Goal: Task Accomplishment & Management: Manage account settings

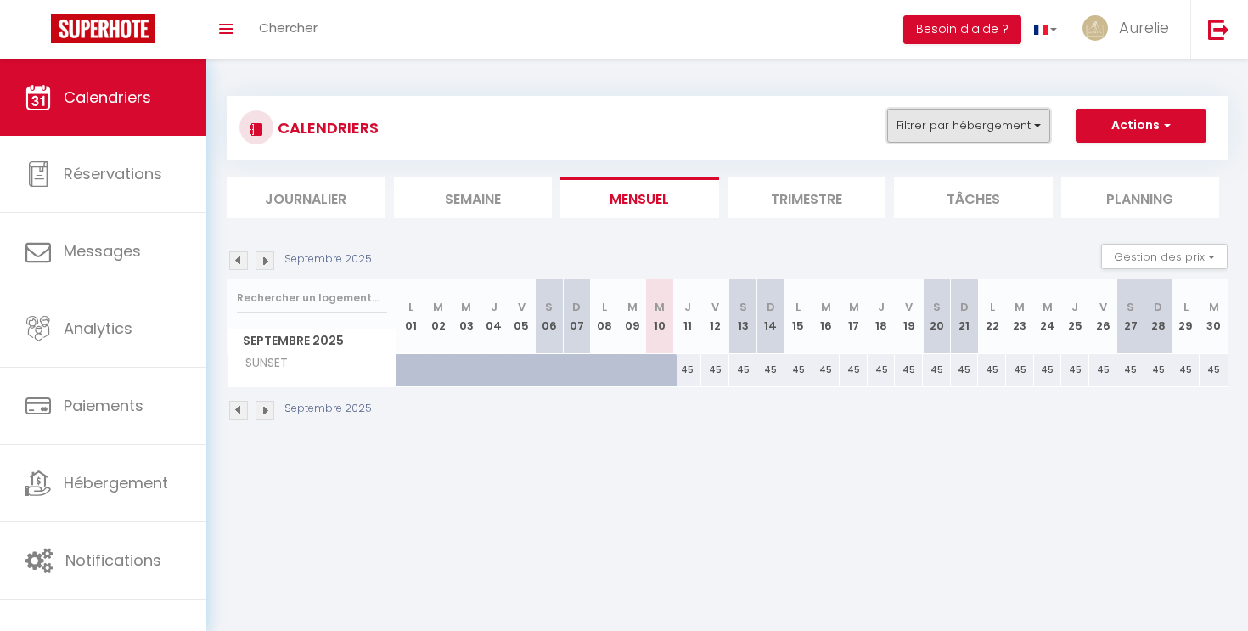
click at [984, 122] on button "Filtrer par hébergement" at bounding box center [968, 126] width 163 height 34
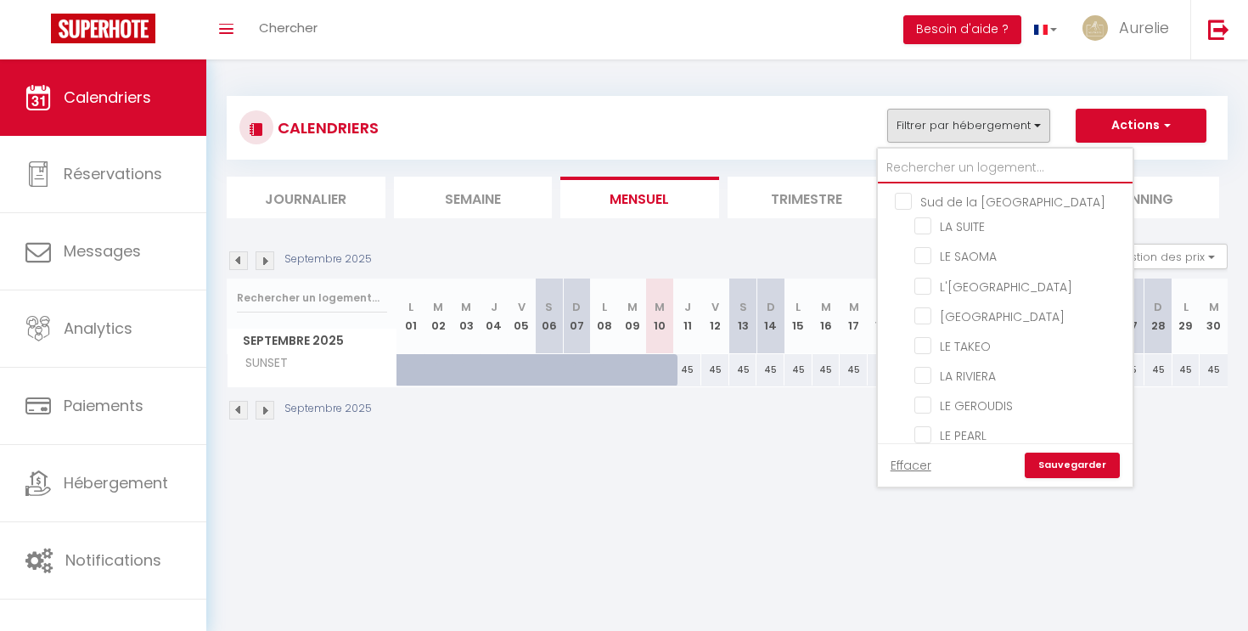
click at [909, 162] on input "text" at bounding box center [1005, 168] width 255 height 31
type input "c"
checkbox input "false"
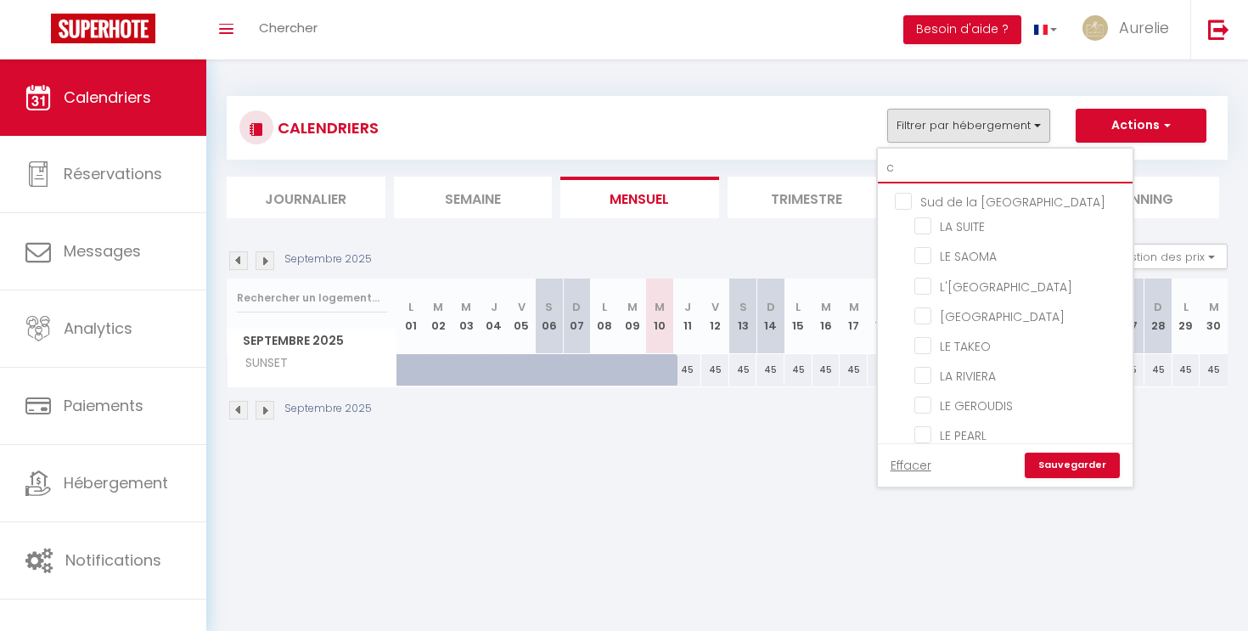
checkbox input "false"
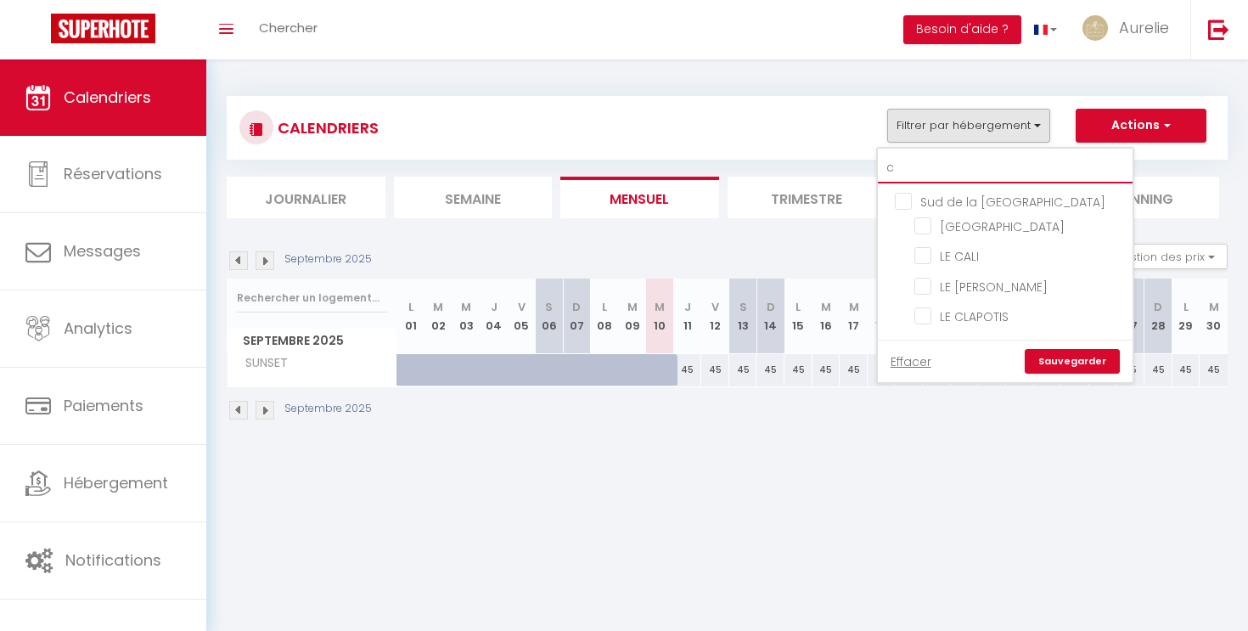
type input "ca"
checkbox input "false"
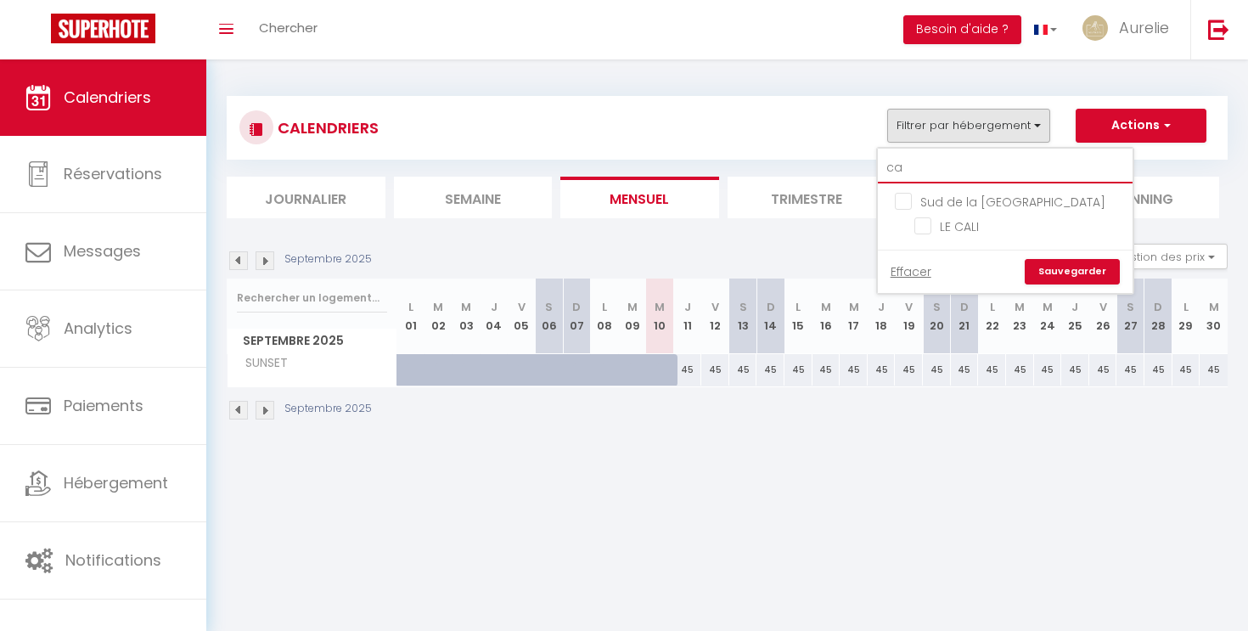
type input "cal"
checkbox input "false"
type input "cali"
checkbox input "false"
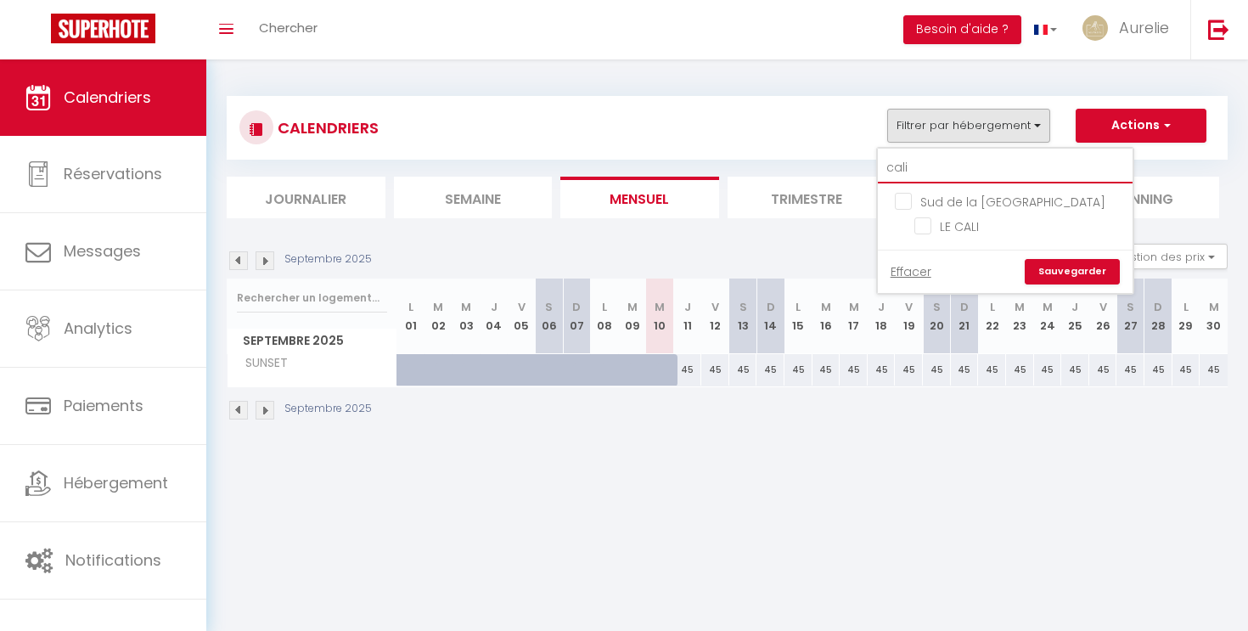
checkbox input "false"
type input "cali"
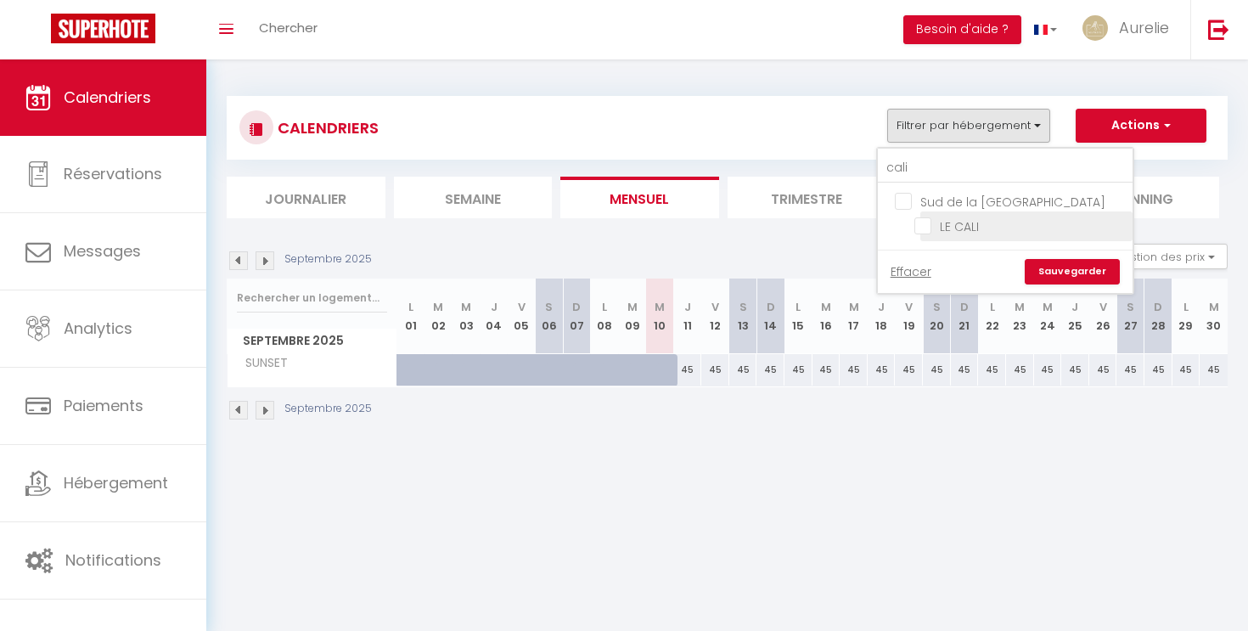
click at [922, 228] on input "LE CALI" at bounding box center [1021, 225] width 212 height 17
checkbox input "true"
click at [1091, 278] on link "Sauvegarder" at bounding box center [1072, 271] width 95 height 25
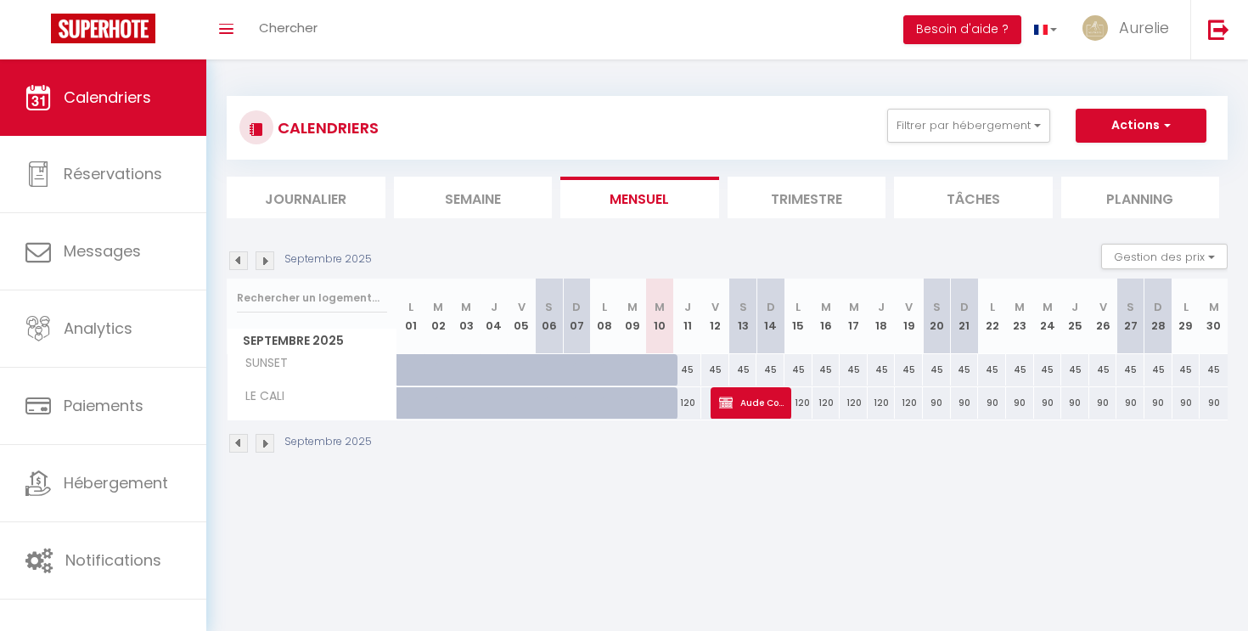
click at [238, 261] on img at bounding box center [238, 260] width 19 height 19
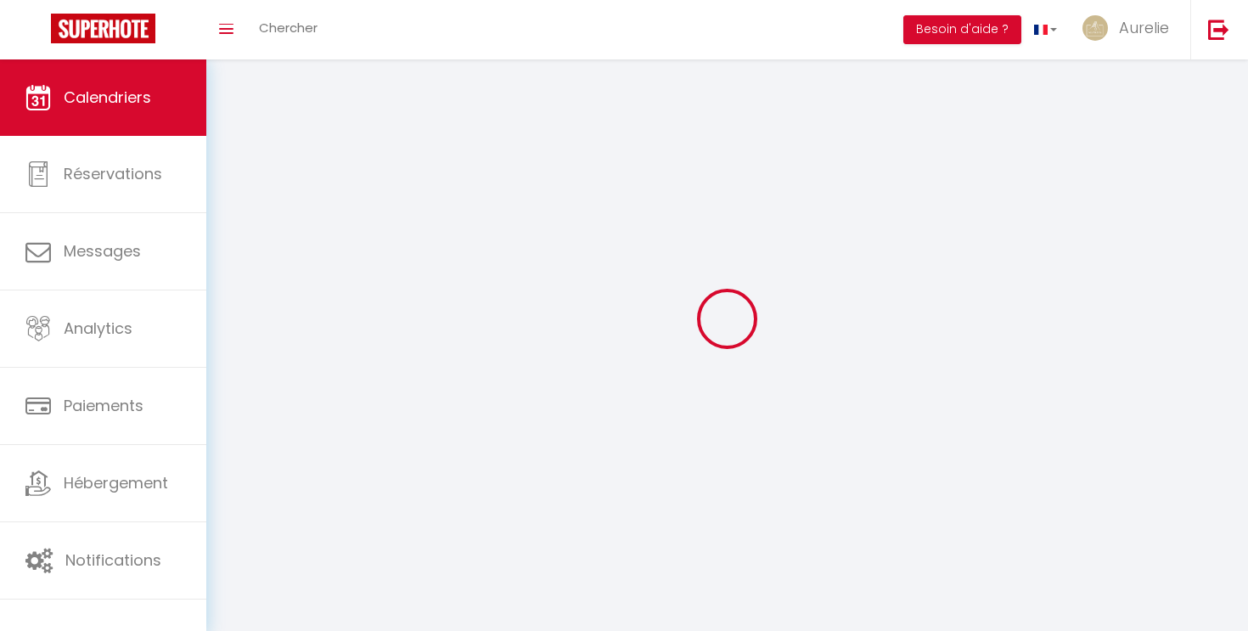
select select
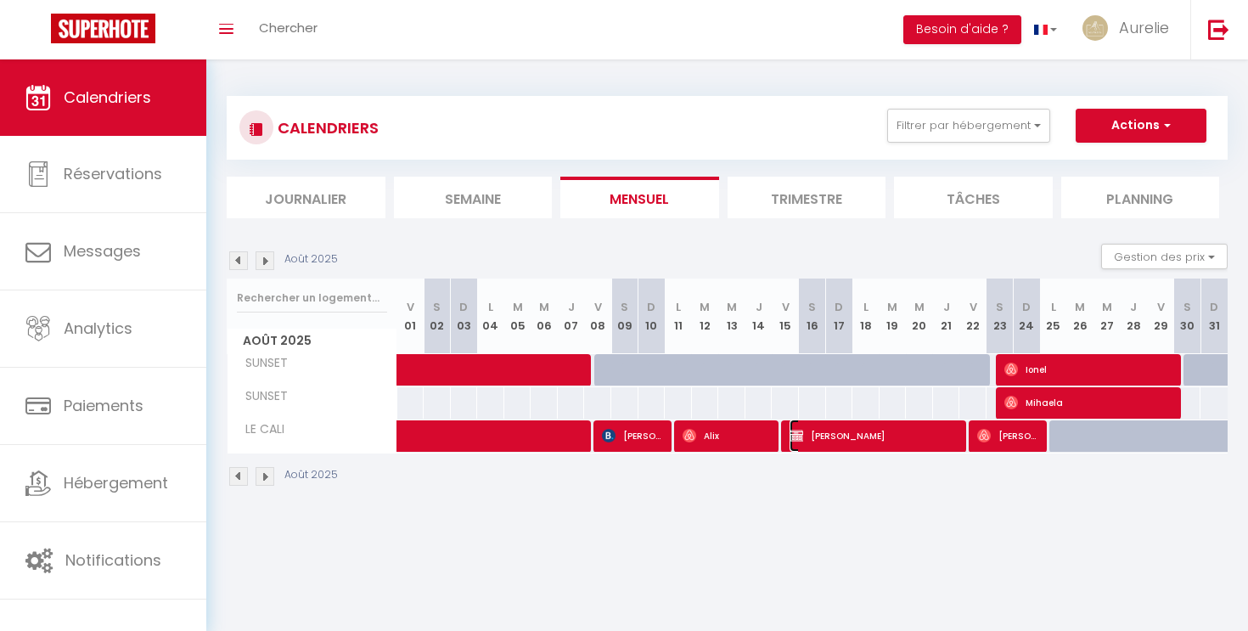
click at [875, 440] on span "AMADOU SARR" at bounding box center [876, 435] width 172 height 32
select select "OK"
select select "KO"
select select "0"
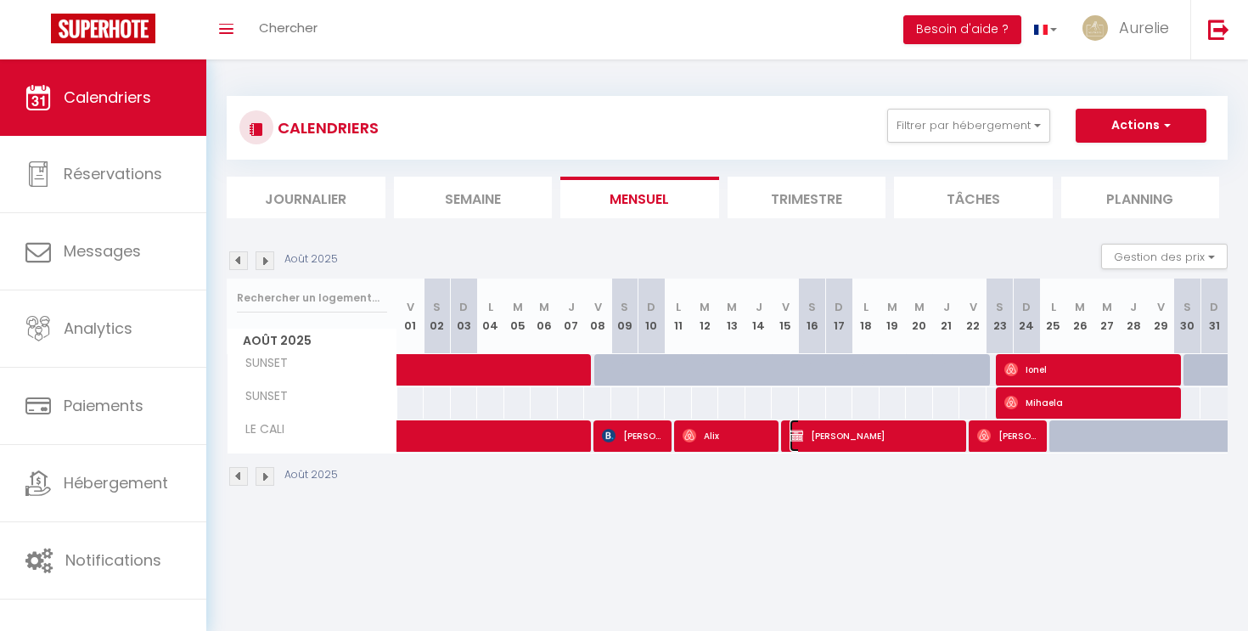
select select "1"
select select
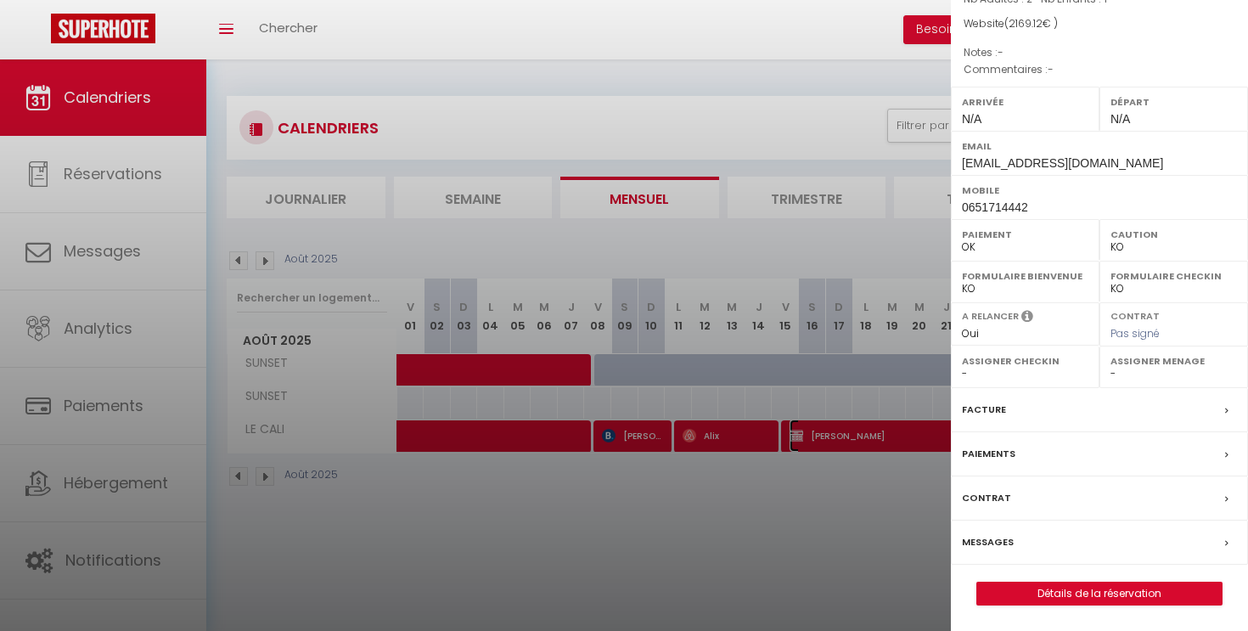
scroll to position [59, 0]
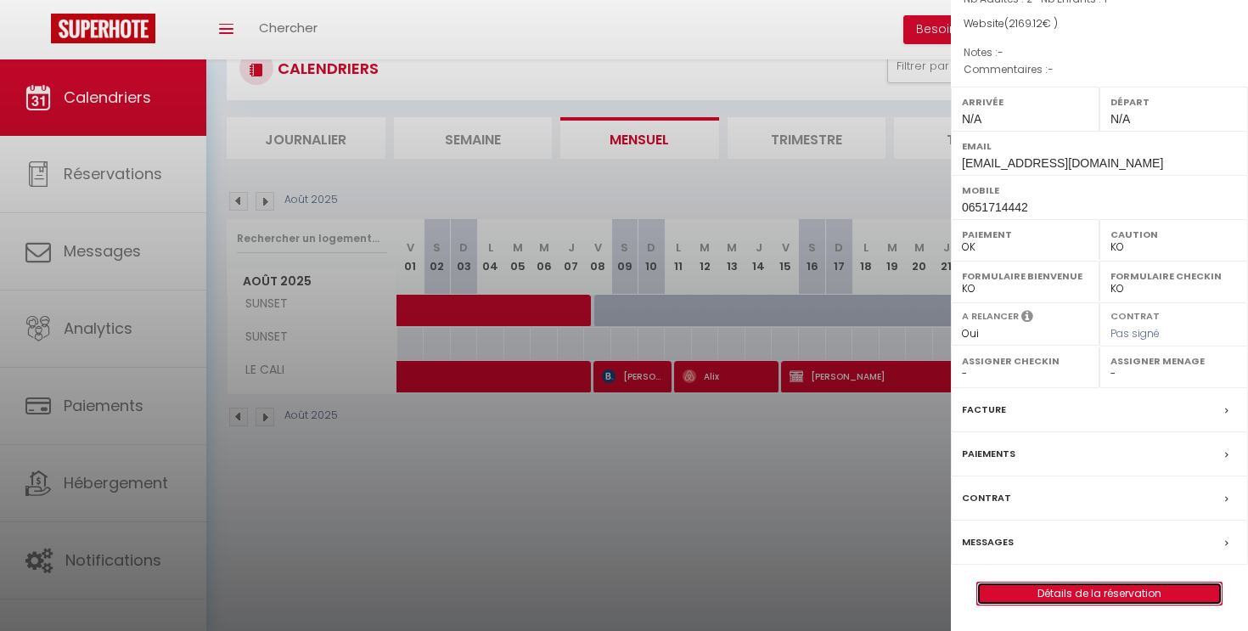
click at [1061, 594] on link "Détails de la réservation" at bounding box center [1099, 594] width 245 height 22
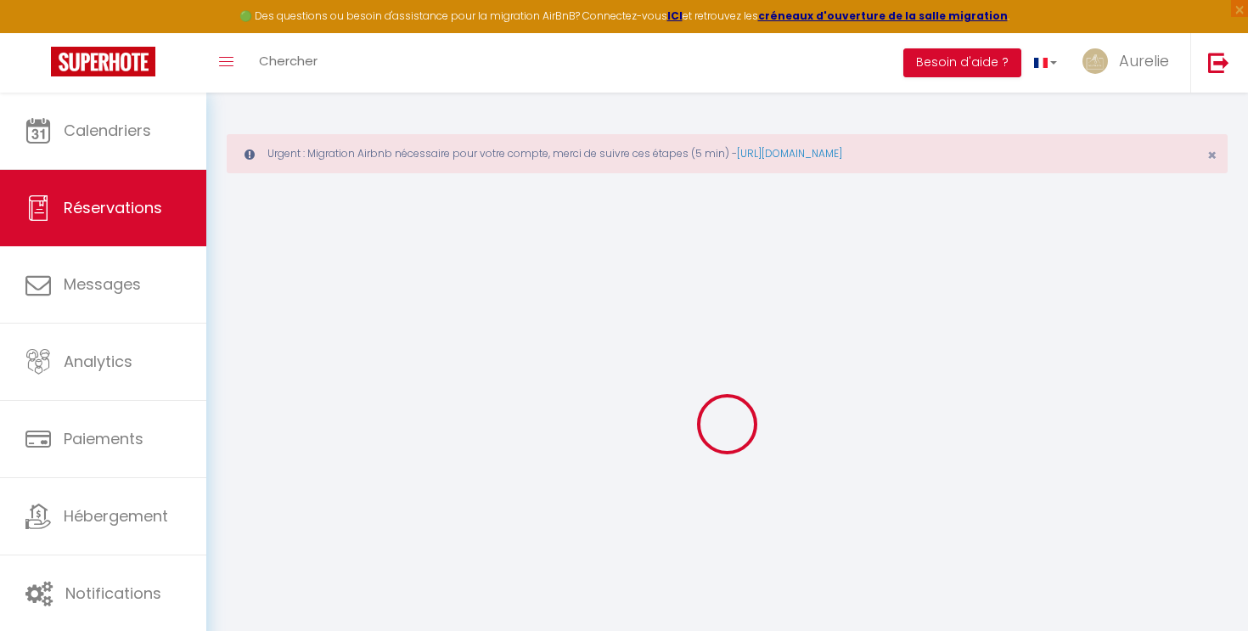
select select
checkbox input "false"
select select
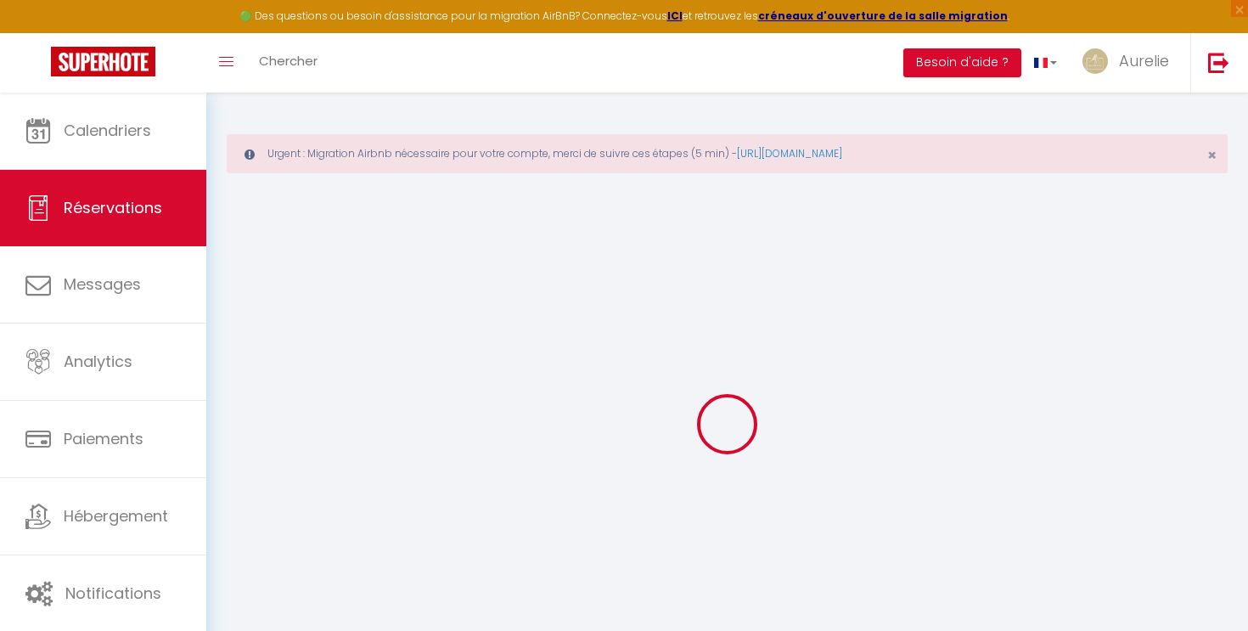
checkbox input "false"
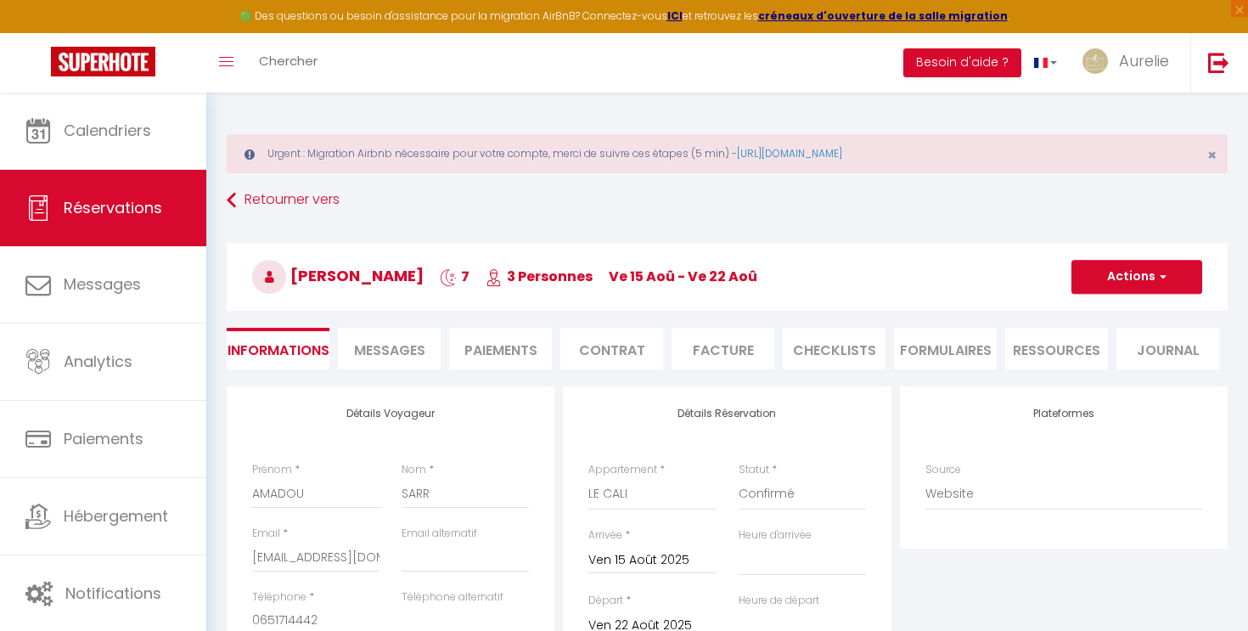
type input "180"
type input "64.12"
select select
checkbox input "false"
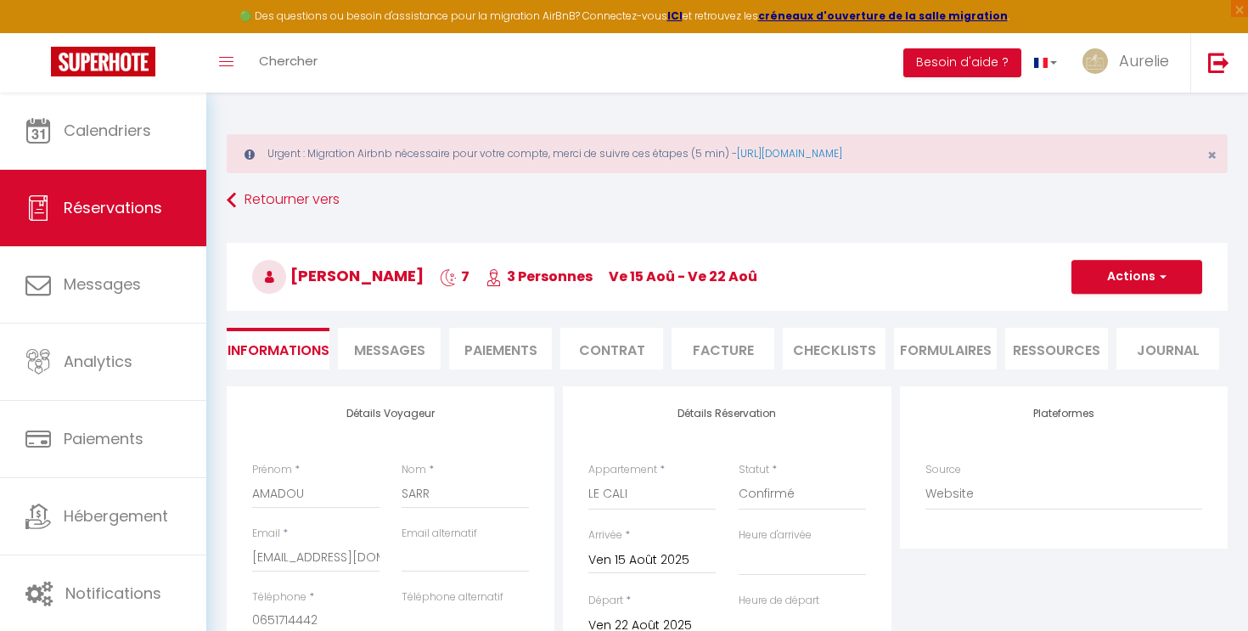
select select
click at [634, 352] on li "Contrat" at bounding box center [611, 349] width 103 height 42
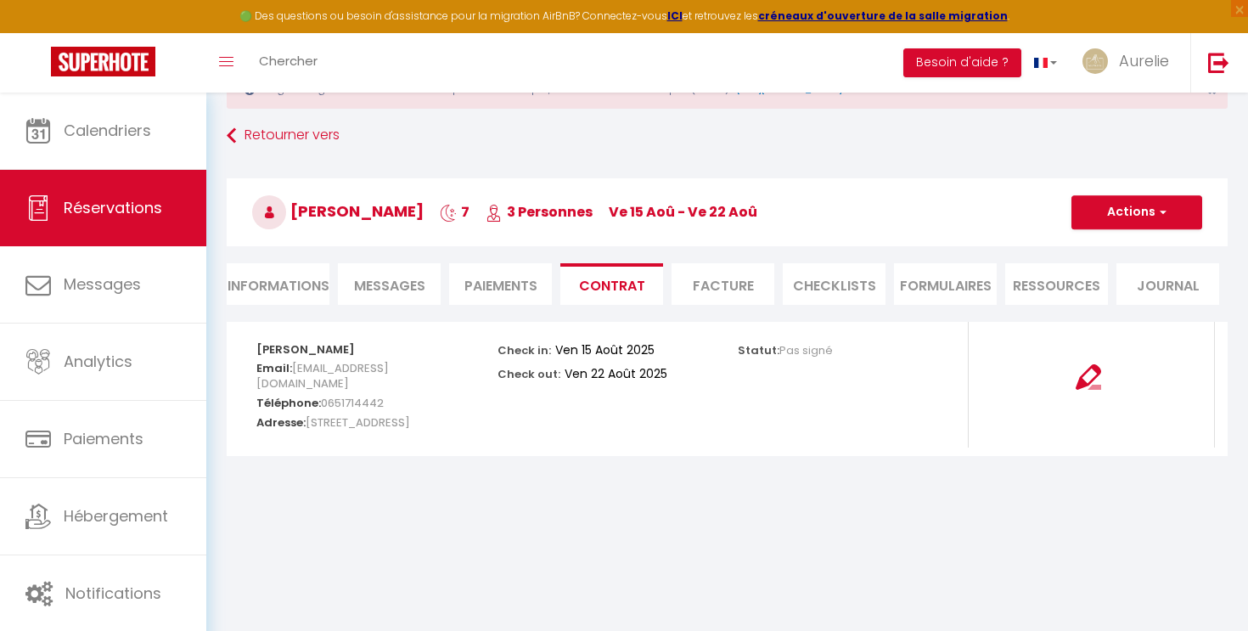
scroll to position [93, 0]
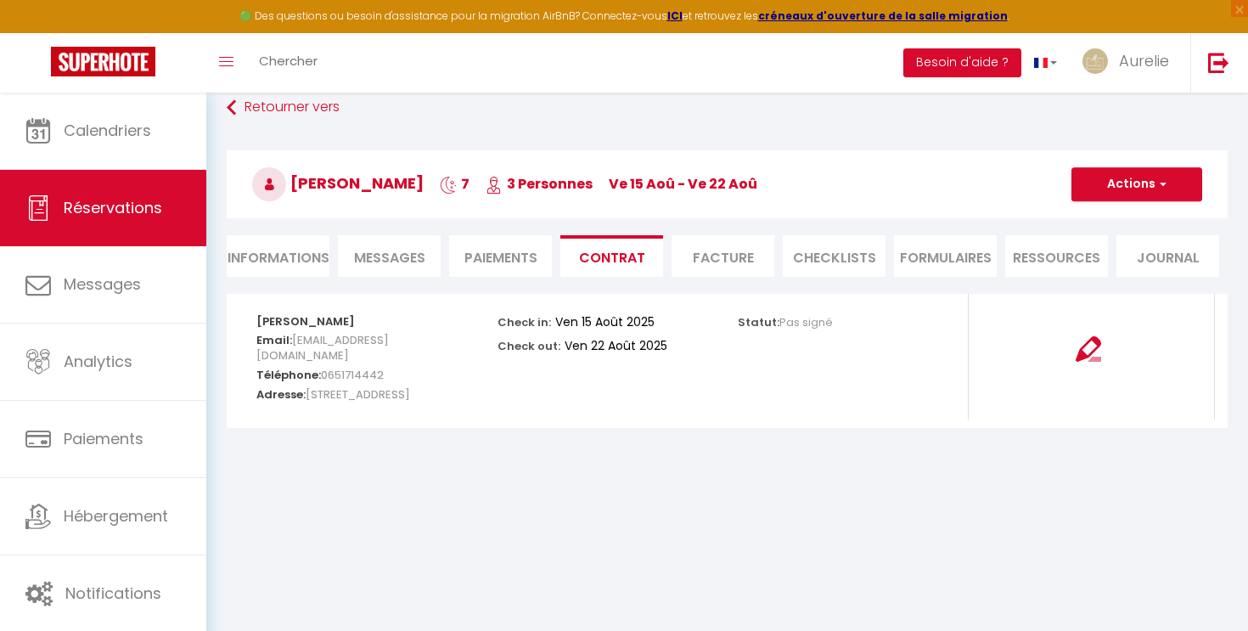
click at [392, 255] on span "Messages" at bounding box center [389, 258] width 71 height 20
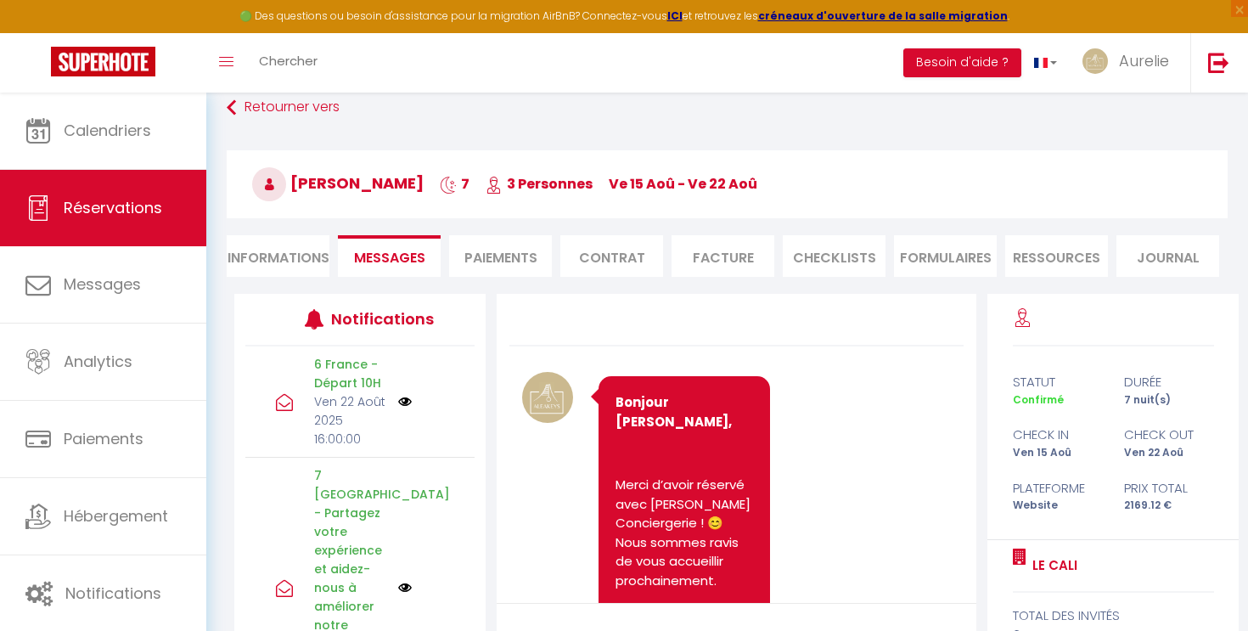
click at [287, 247] on li "Informations" at bounding box center [278, 256] width 103 height 42
select select
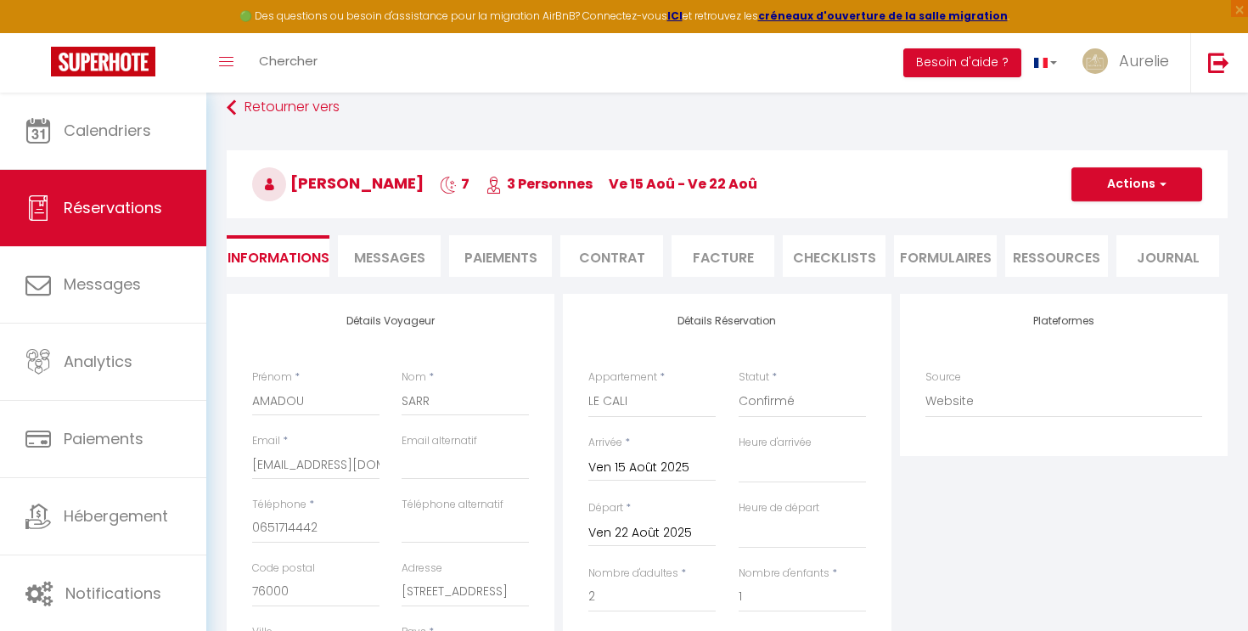
select select
checkbox input "false"
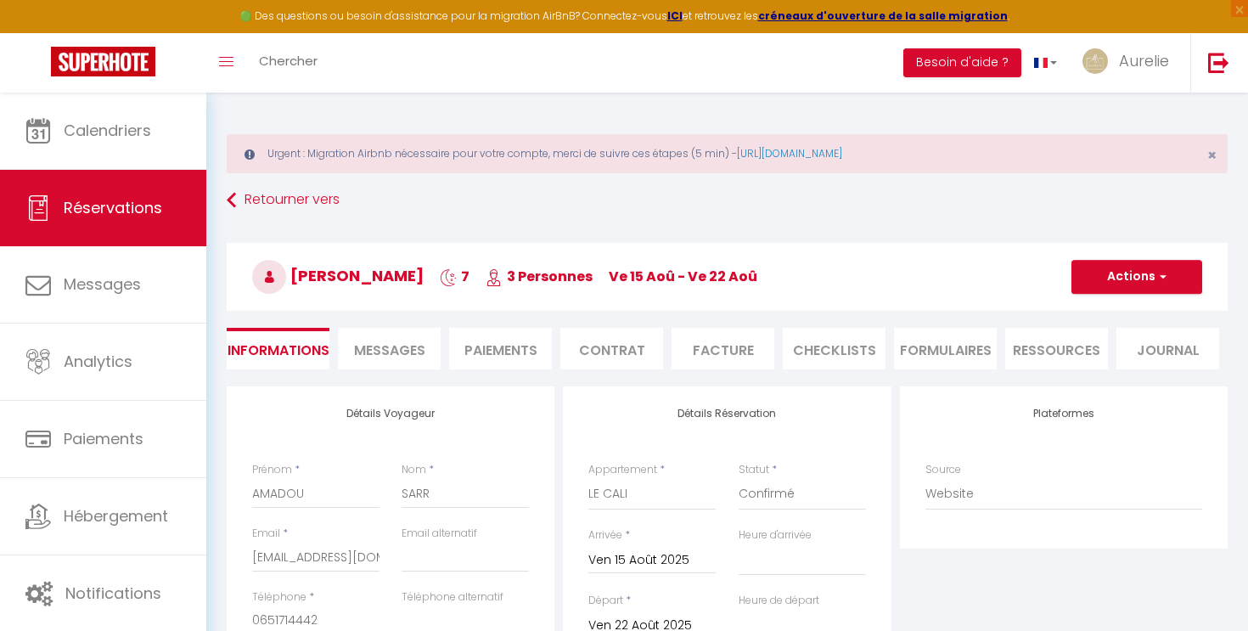
select select
checkbox input "false"
select select
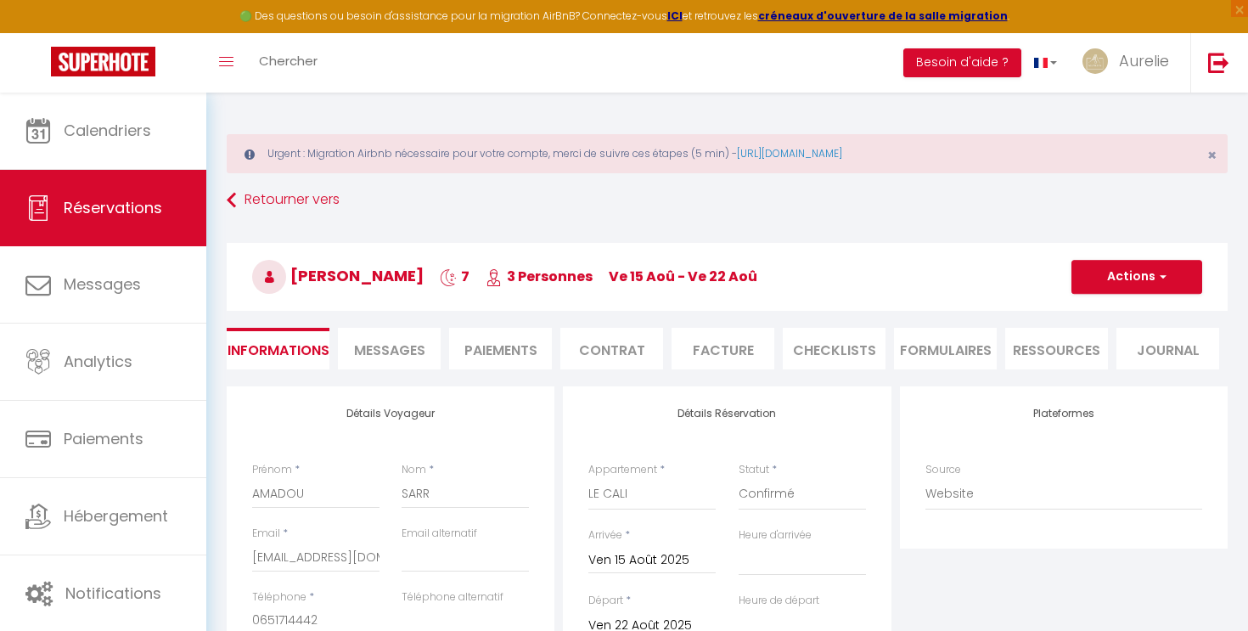
checkbox input "false"
select select
checkbox input "false"
select select
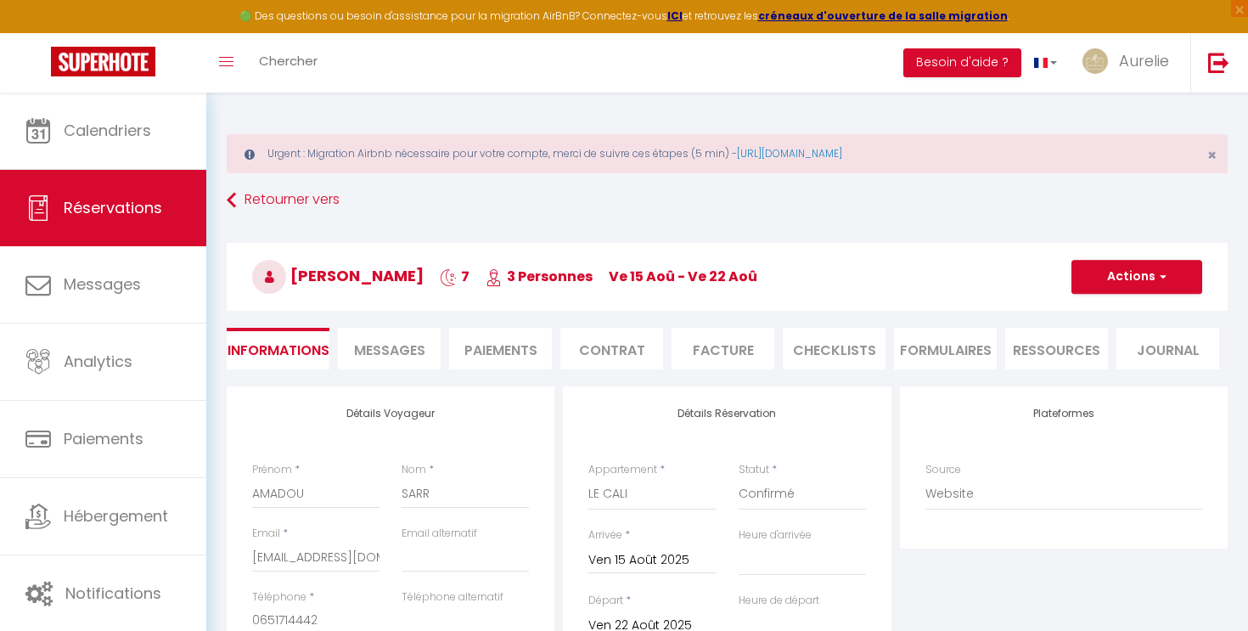
select select
checkbox input "false"
select select
checkbox input "false"
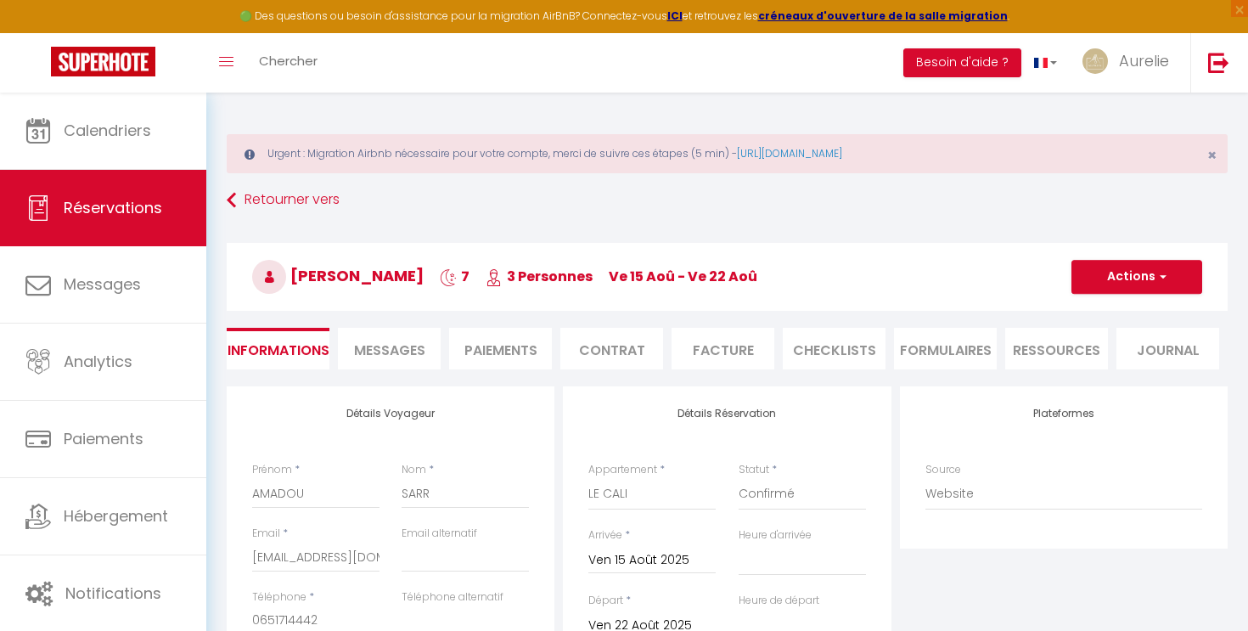
select select
checkbox input "false"
select select
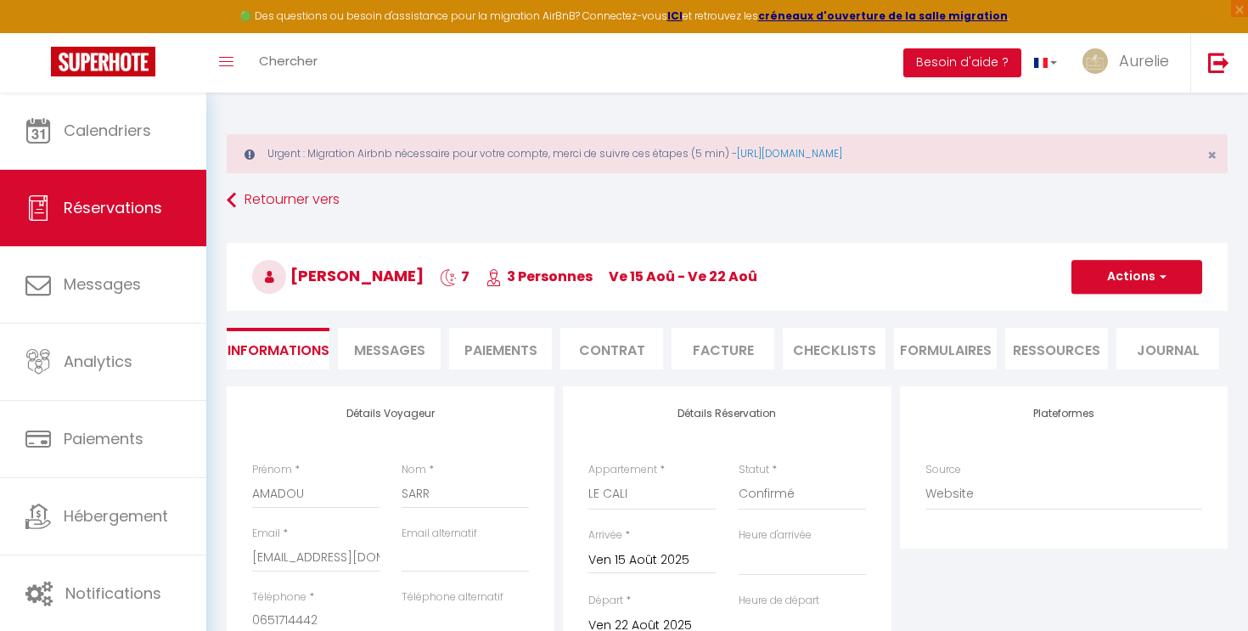
checkbox input "false"
select select
checkbox input "false"
select select
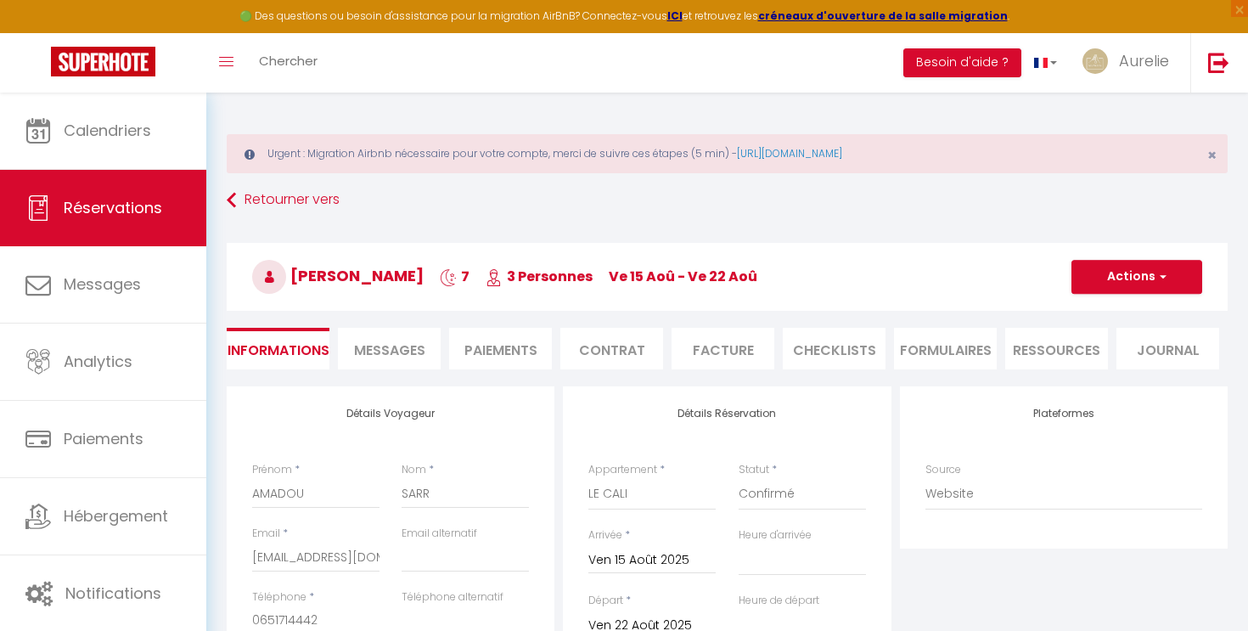
select select
checkbox input "false"
select select
checkbox input "false"
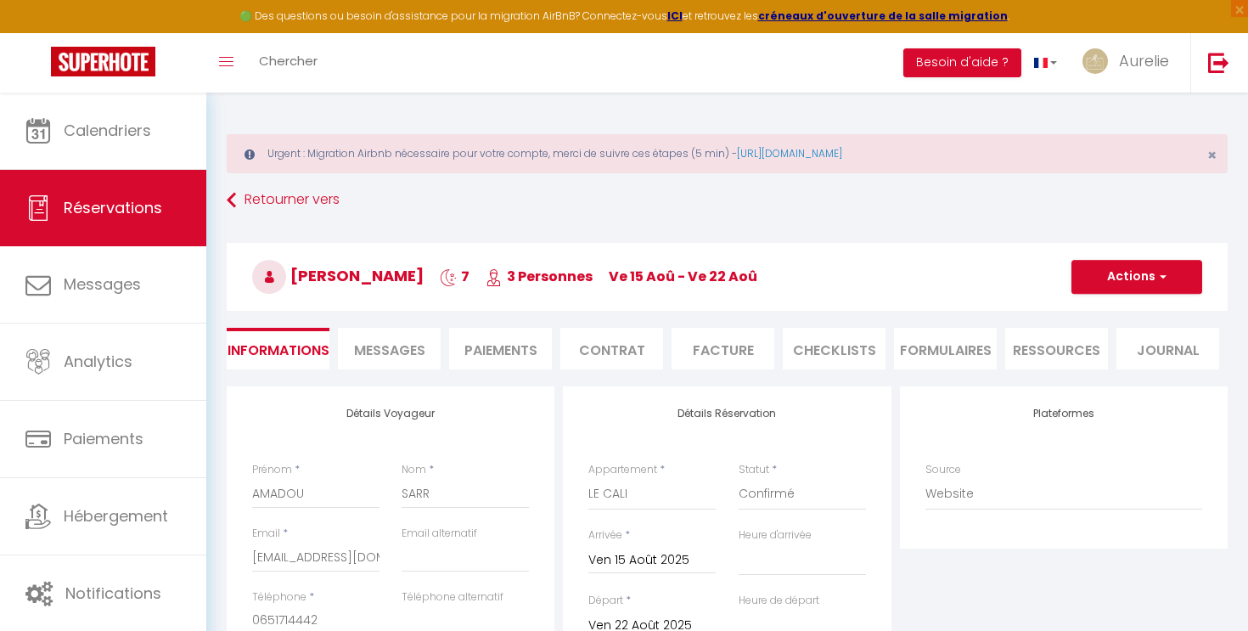
select select
checkbox input "false"
select select
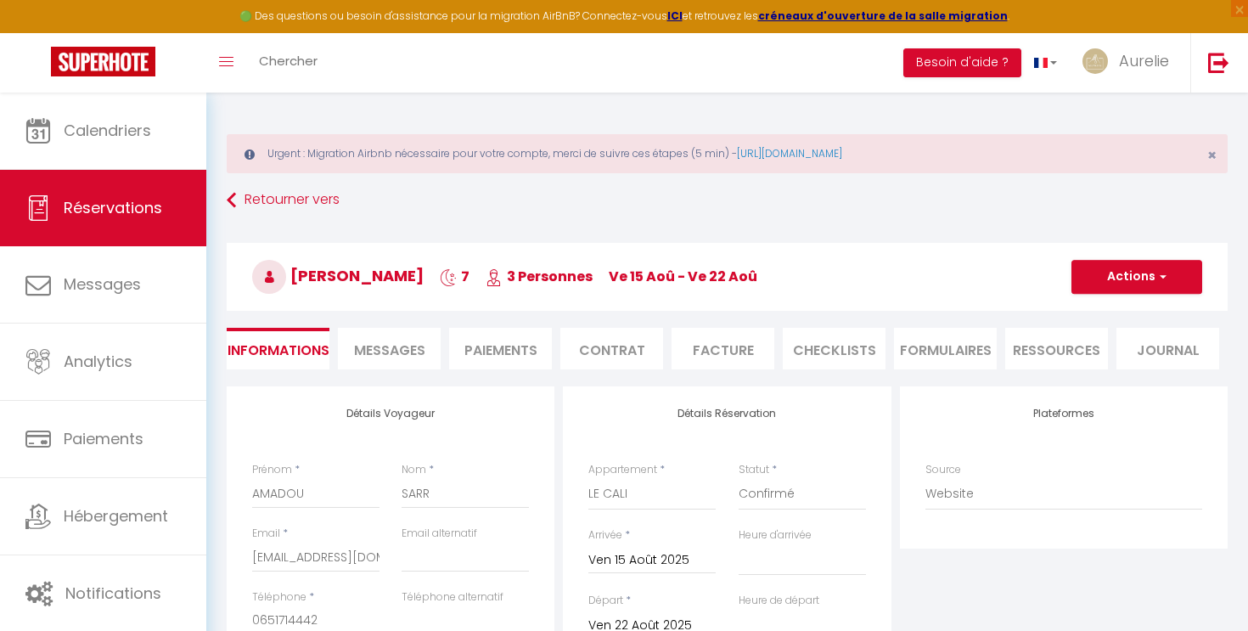
checkbox input "false"
select select
checkbox input "false"
select select
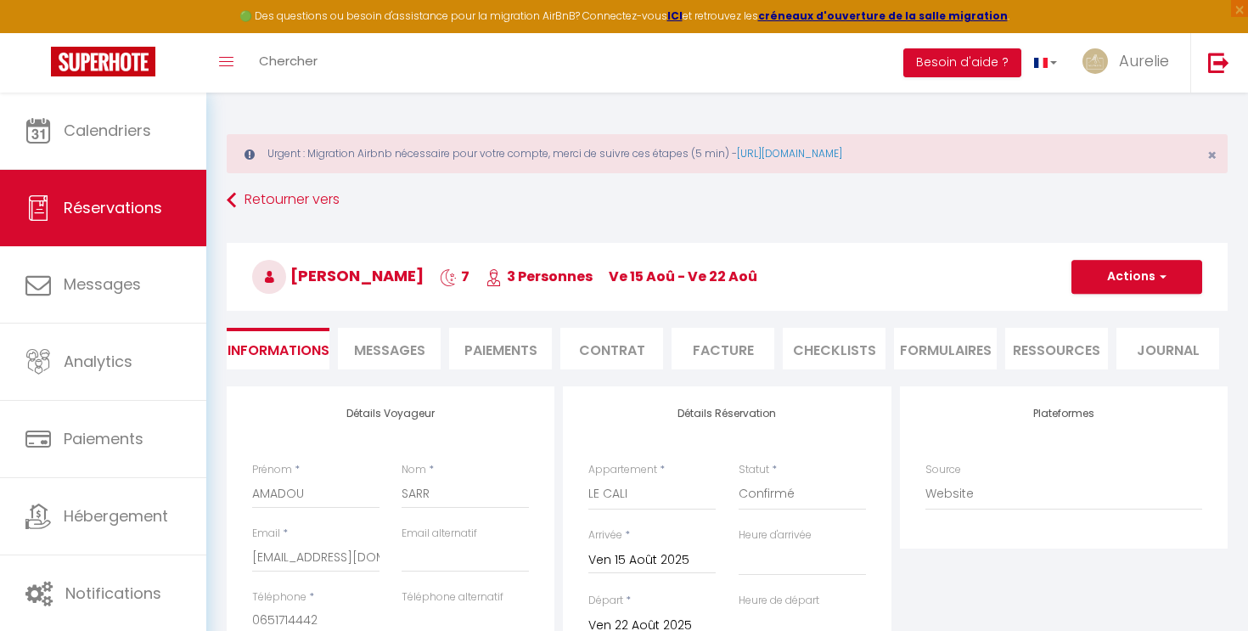
select select
checkbox input "false"
select select
checkbox input "false"
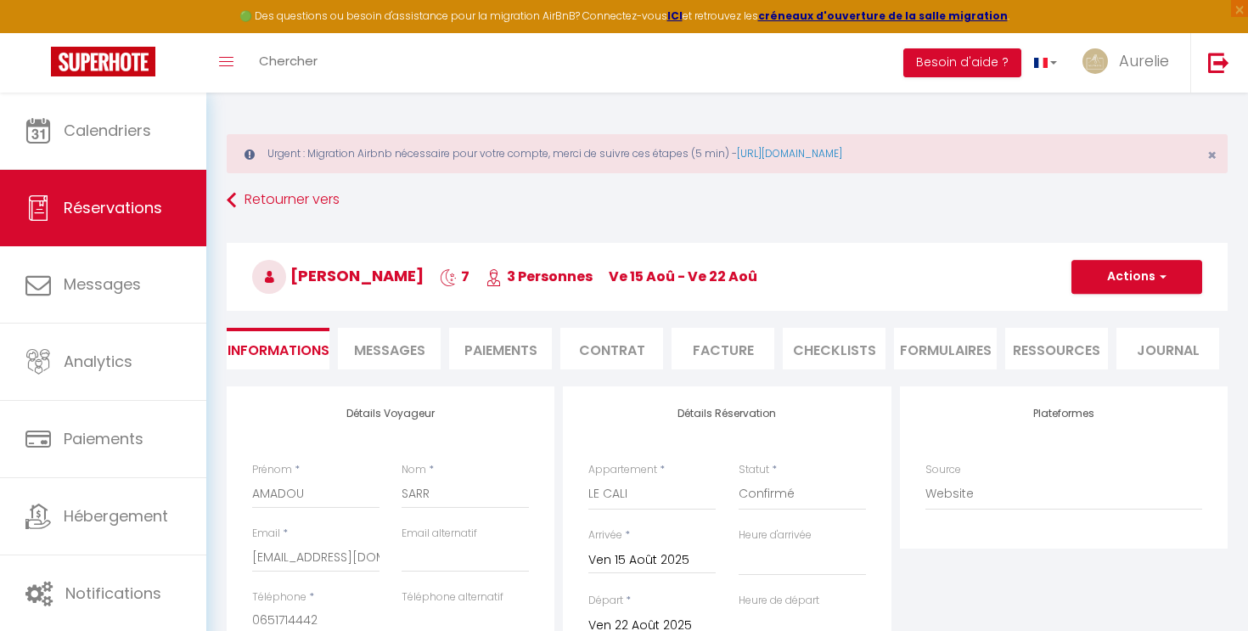
select select
checkbox input "false"
select select
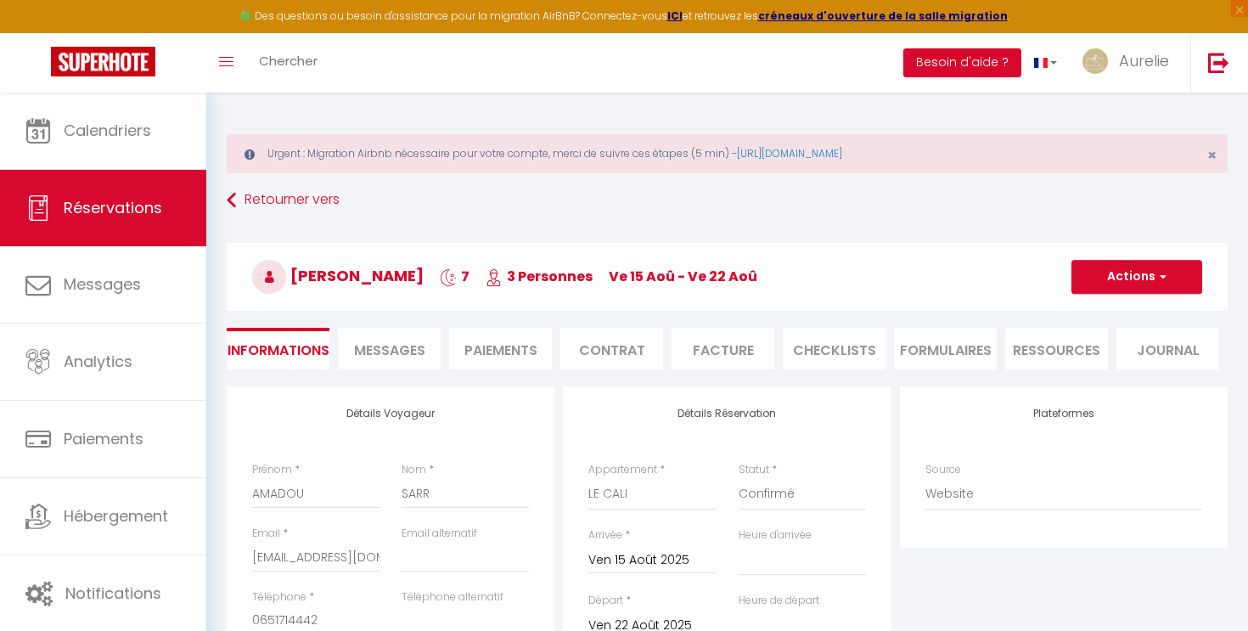
checkbox input "false"
select select
checkbox input "false"
select select
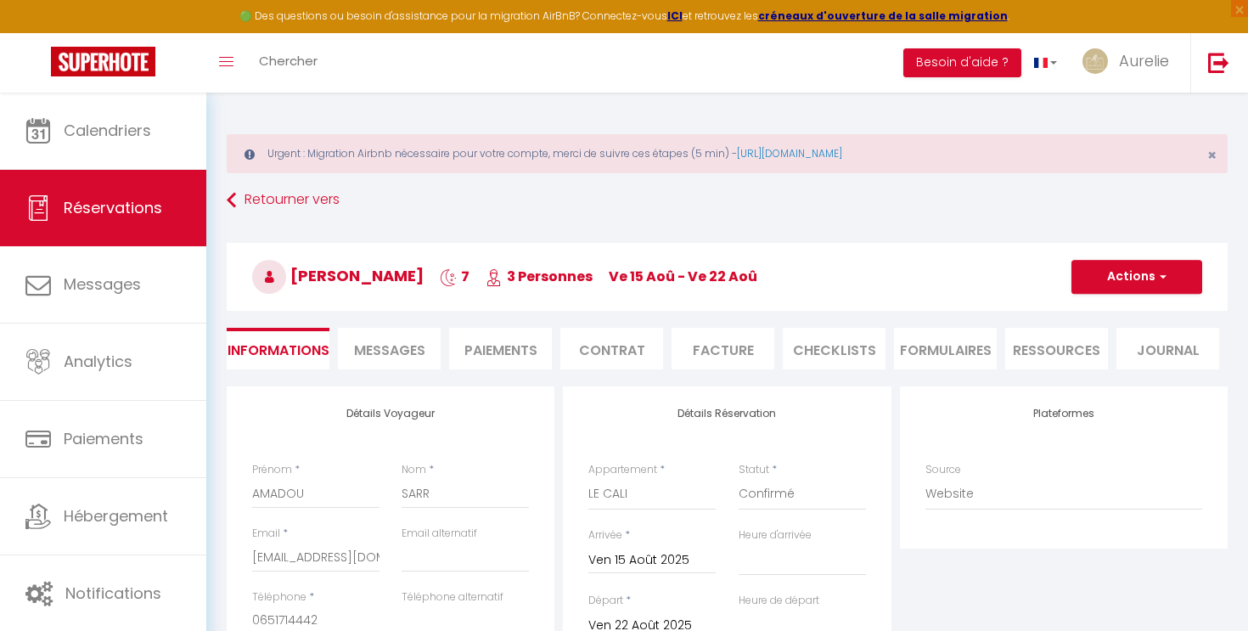
select select
checkbox input "false"
select select
checkbox input "false"
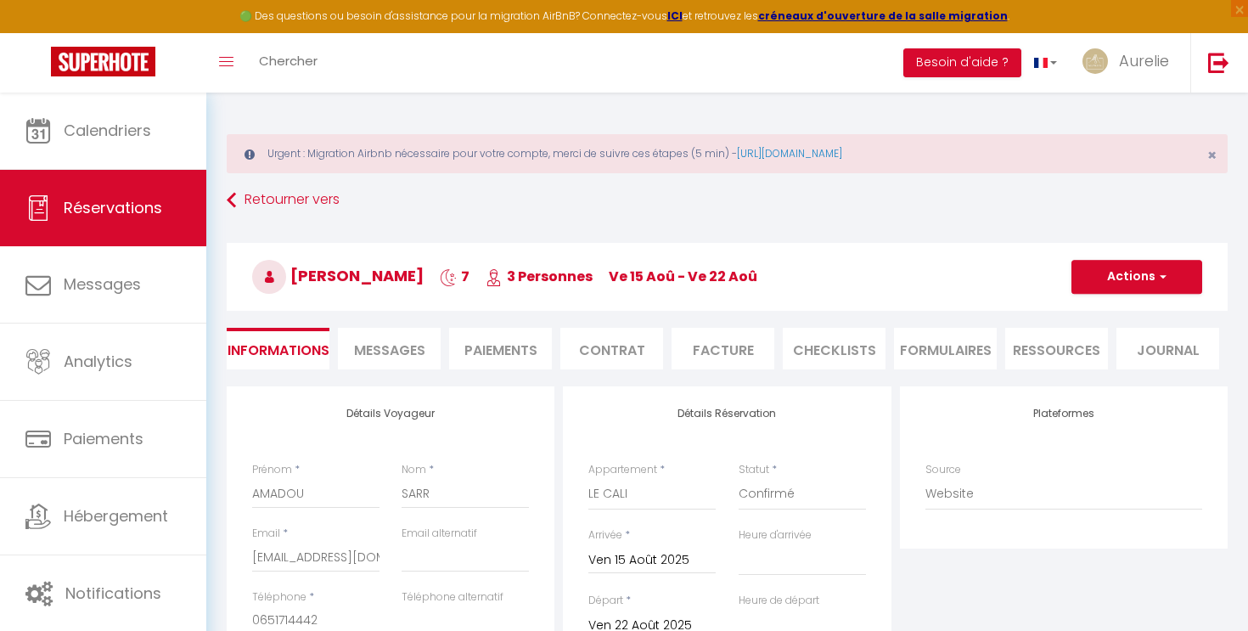
select select
checkbox input "false"
select select
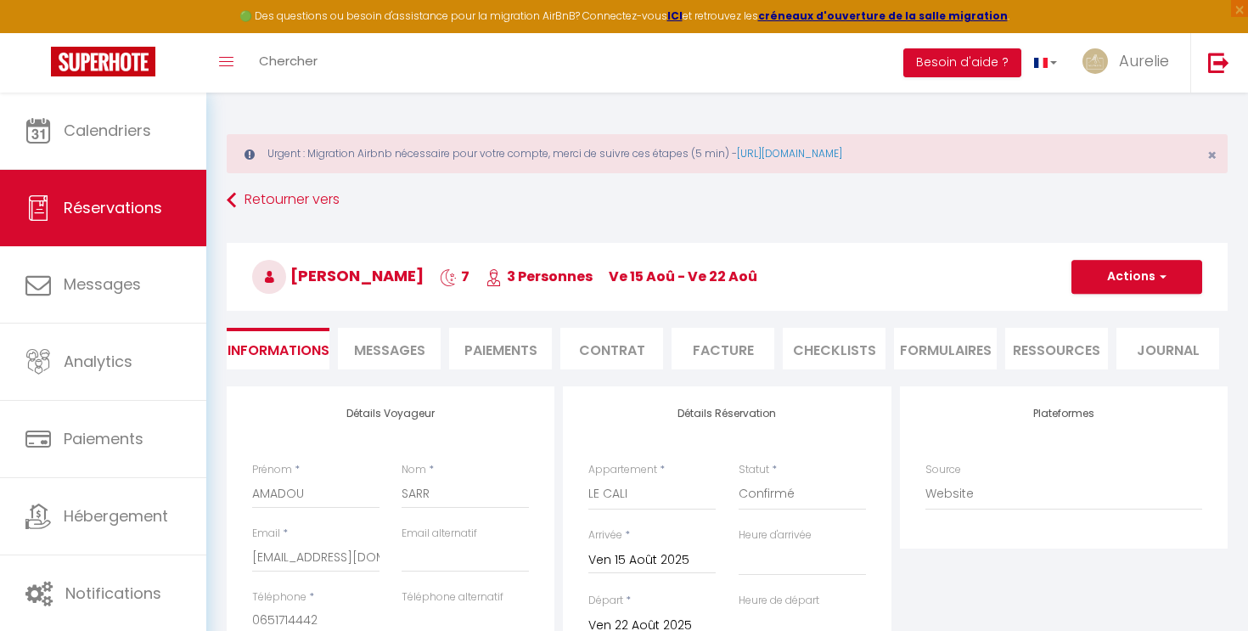
checkbox input "false"
select select
checkbox input "false"
select select
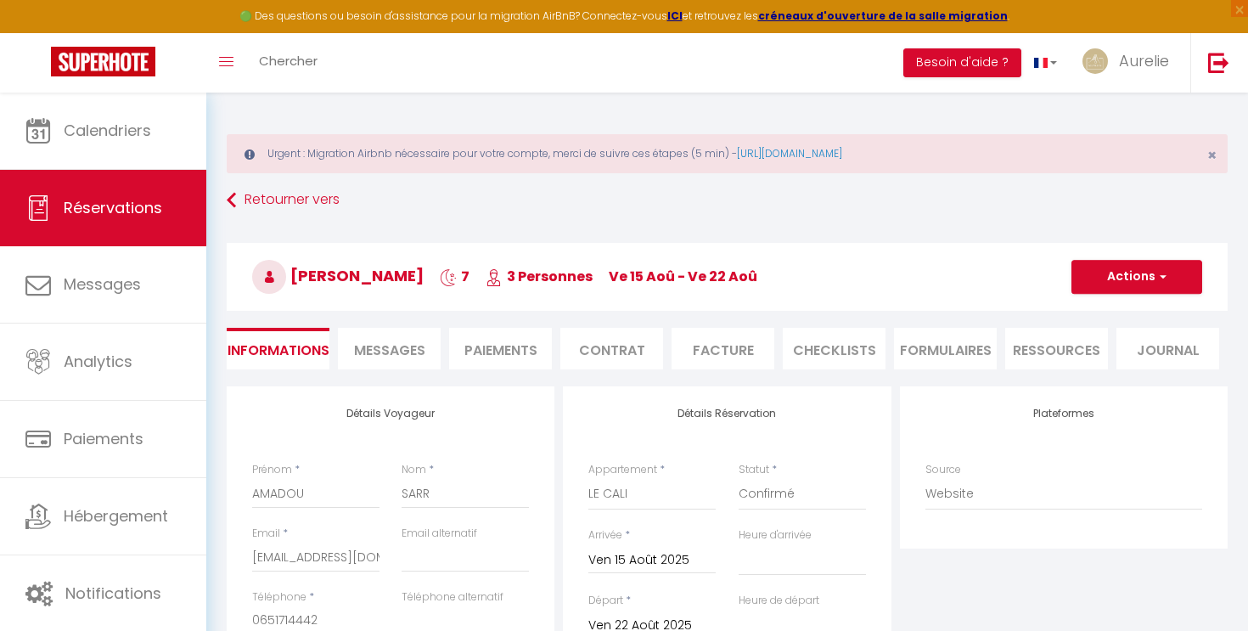
select select
checkbox input "false"
select select
checkbox input "false"
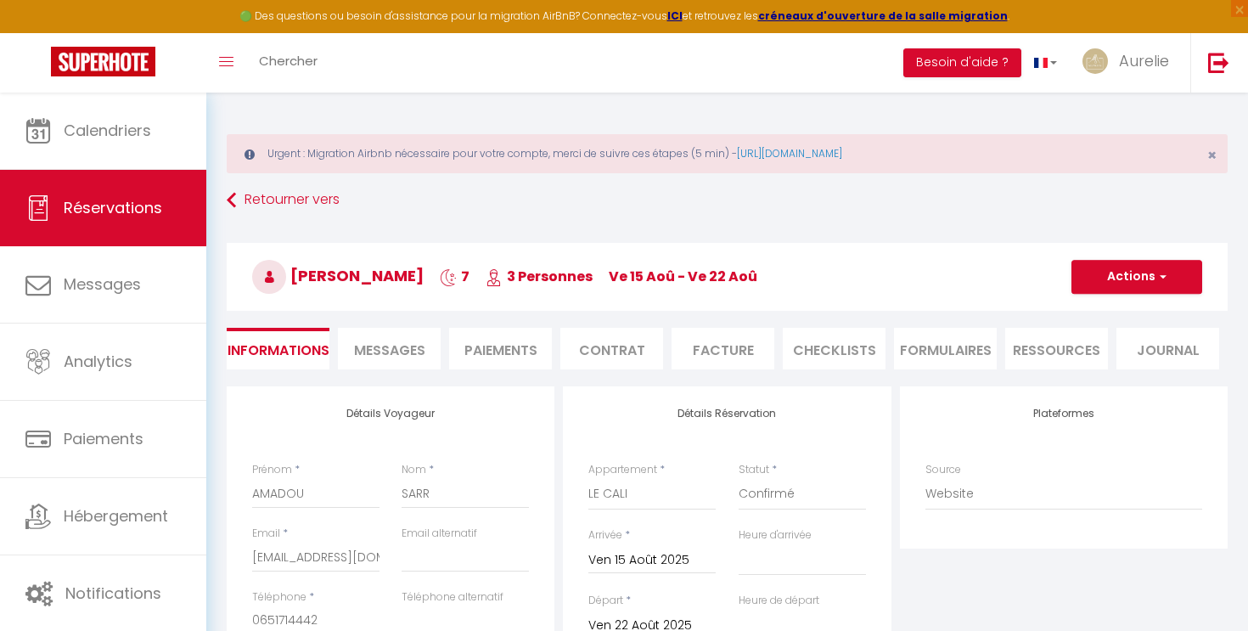
select select
checkbox input "false"
select select
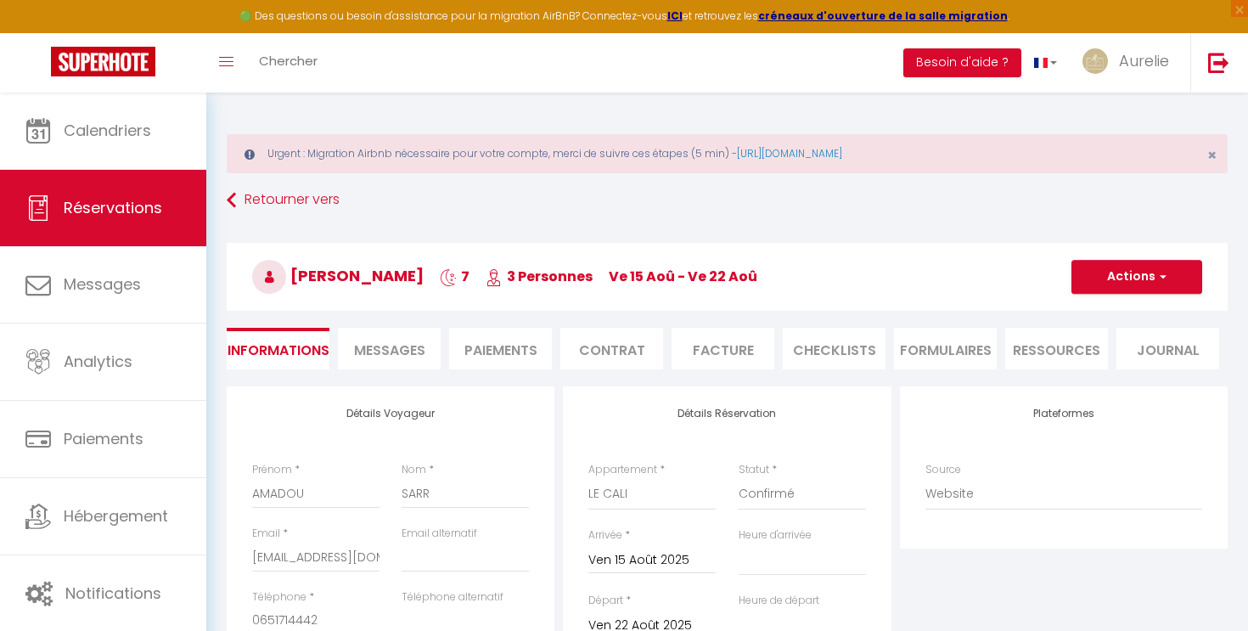
checkbox input "false"
select select
checkbox input "false"
select select
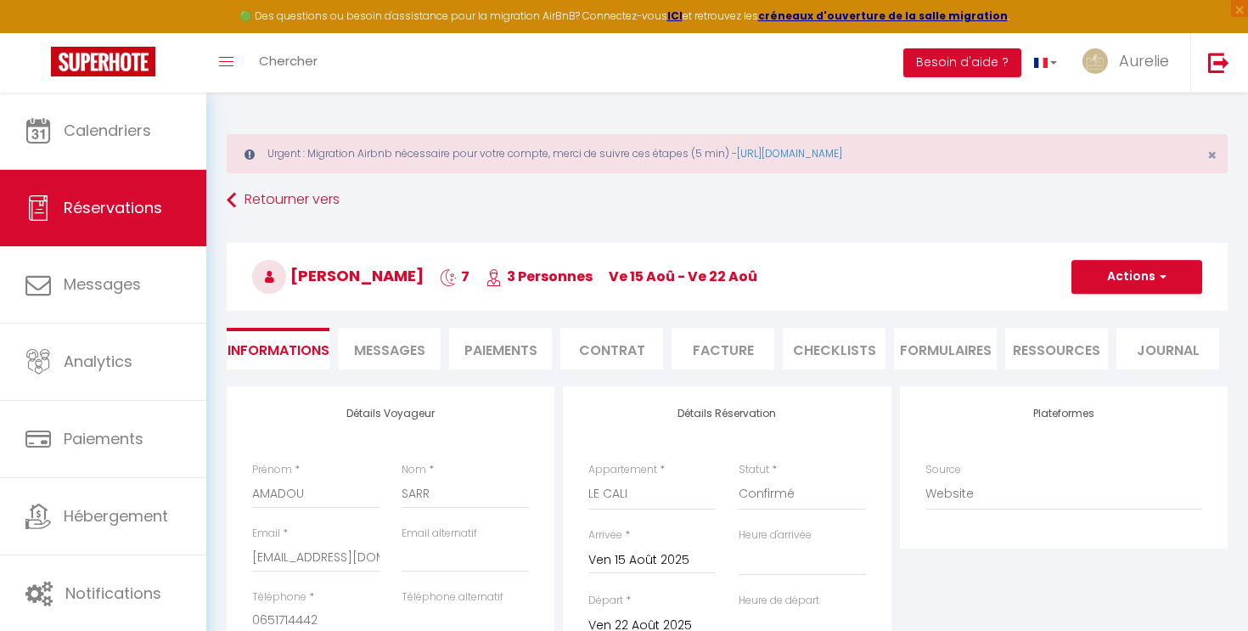
select select
checkbox input "false"
select select
checkbox input "false"
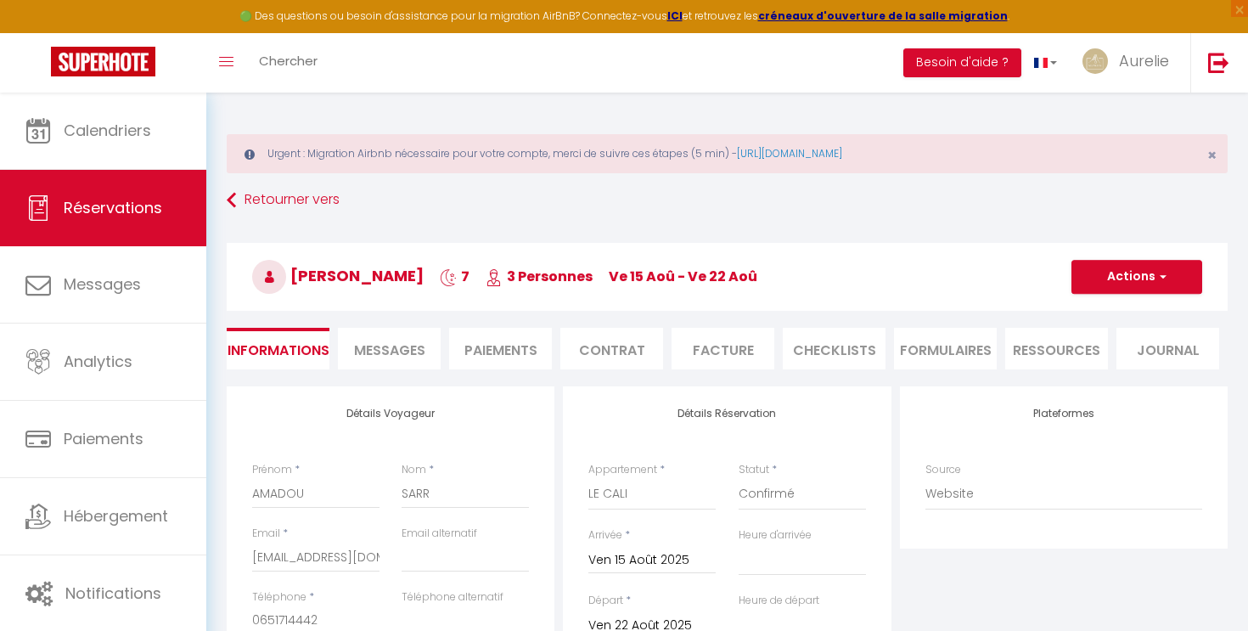
select select
checkbox input "false"
select select
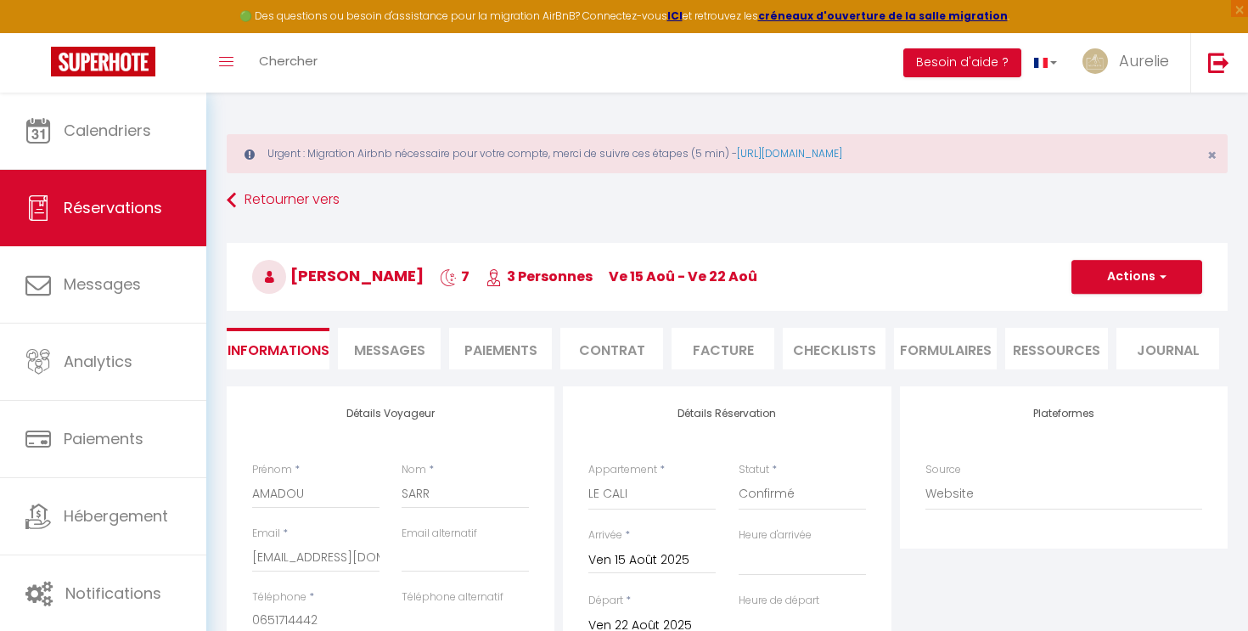
checkbox input "false"
select select
checkbox input "false"
select select
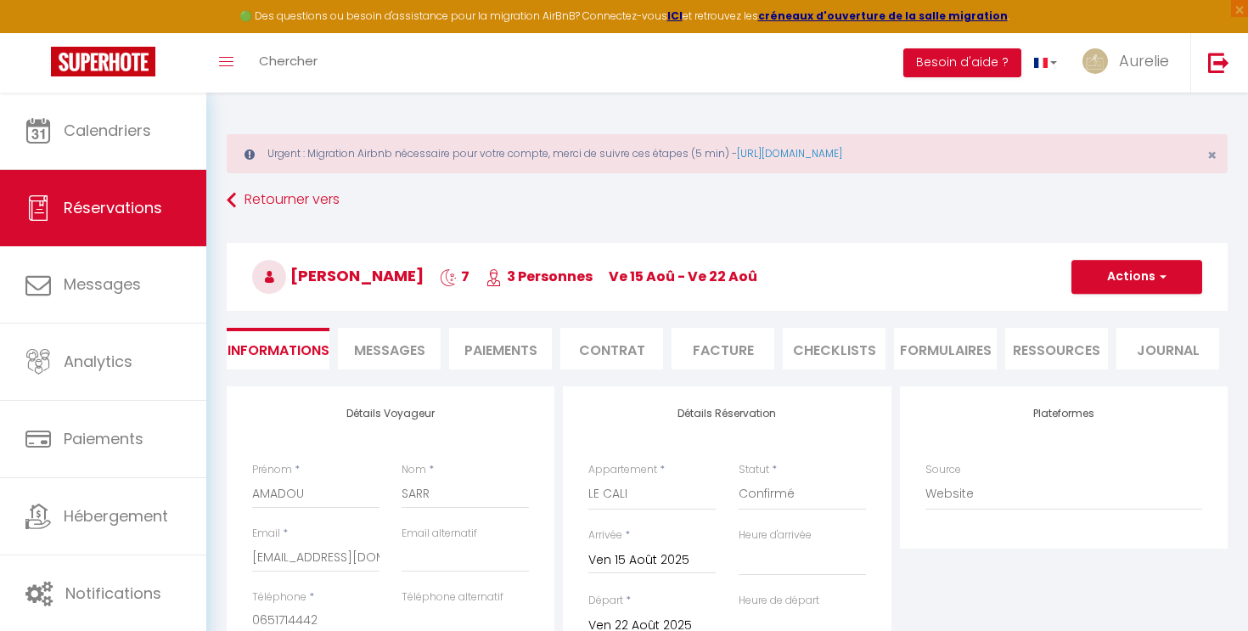
select select
checkbox input "false"
select select
checkbox input "false"
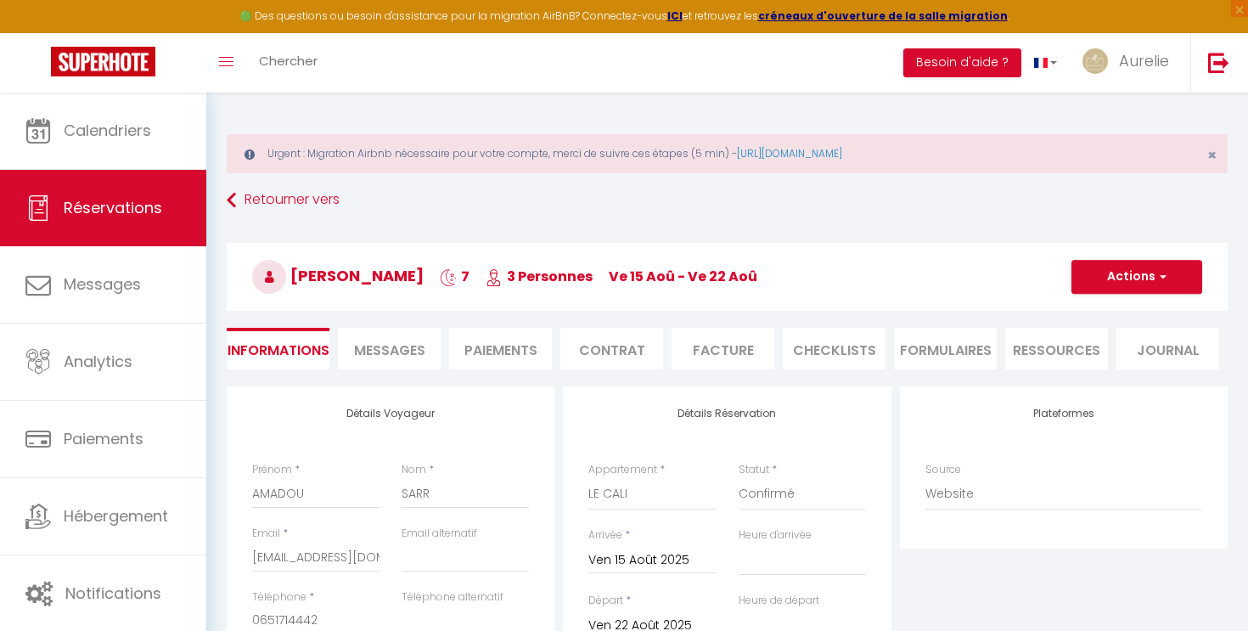
select select
checkbox input "false"
select select
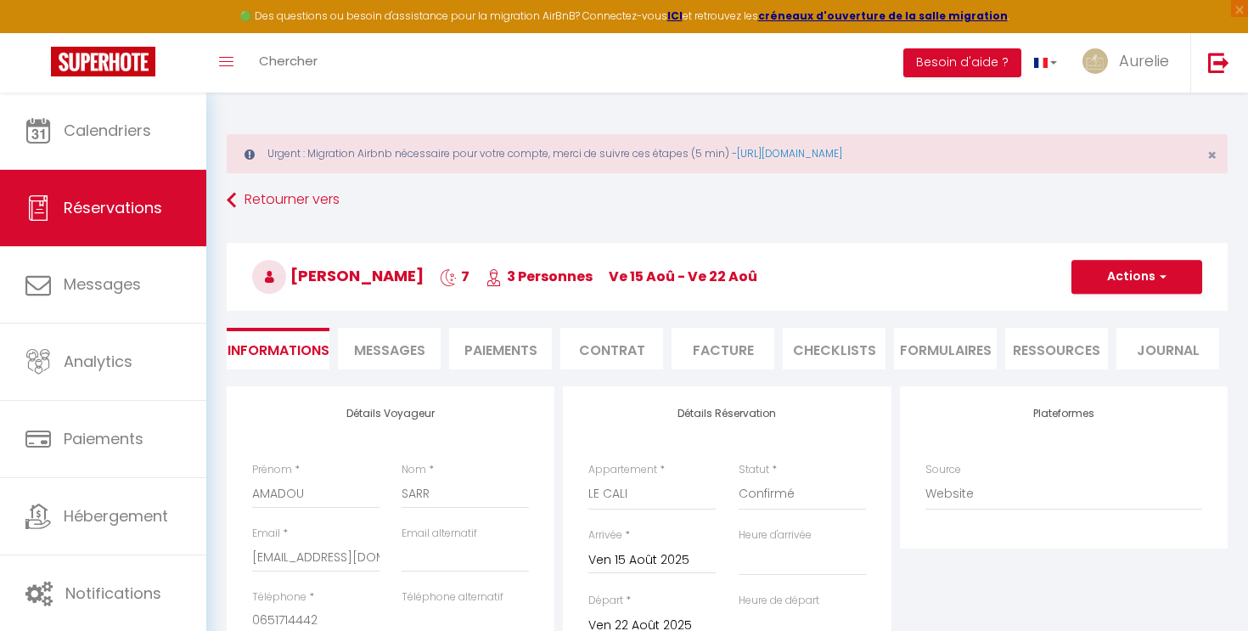
checkbox input "false"
select select
checkbox input "false"
select select
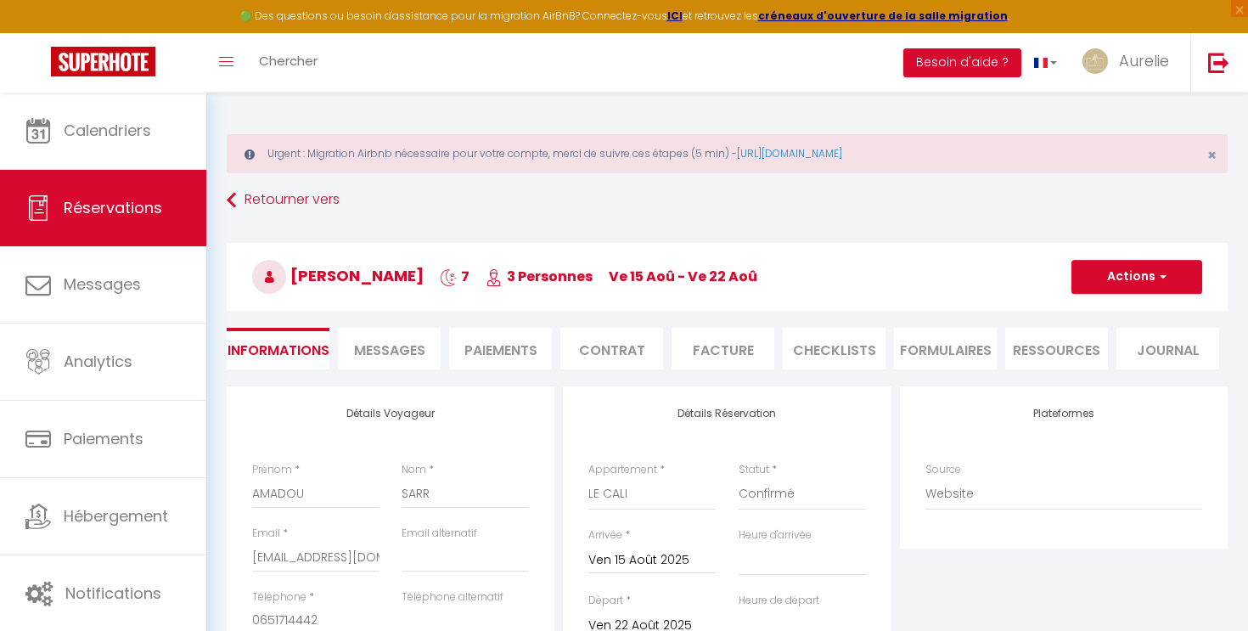
select select
checkbox input "false"
select select
checkbox input "false"
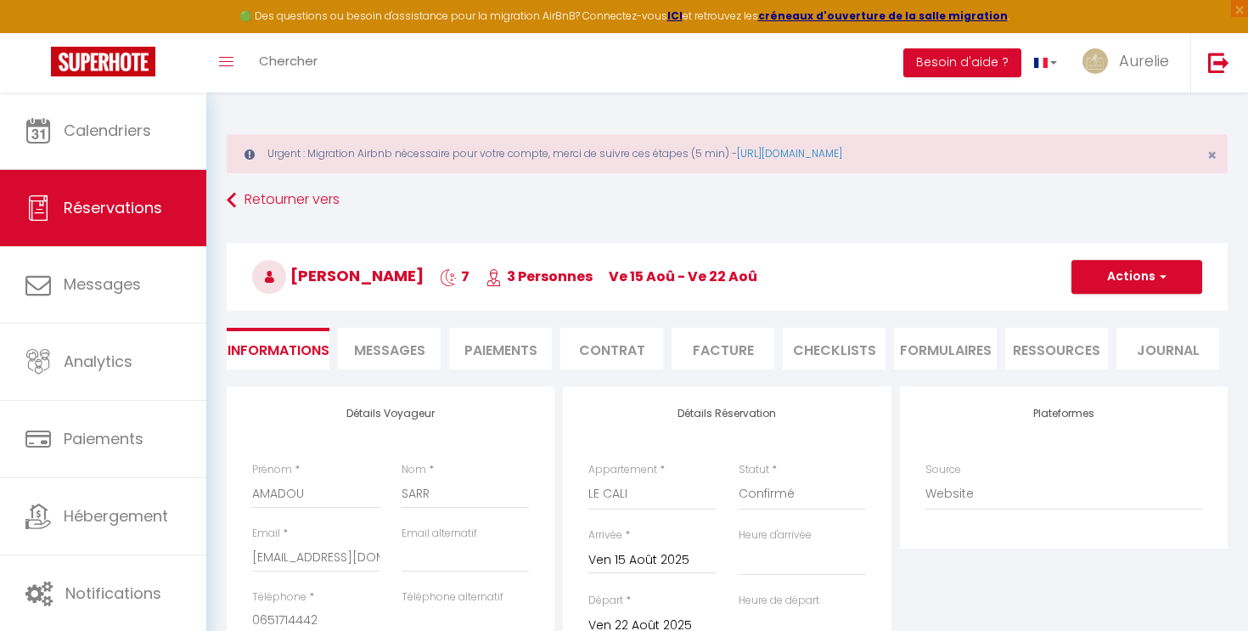
select select
checkbox input "false"
select select
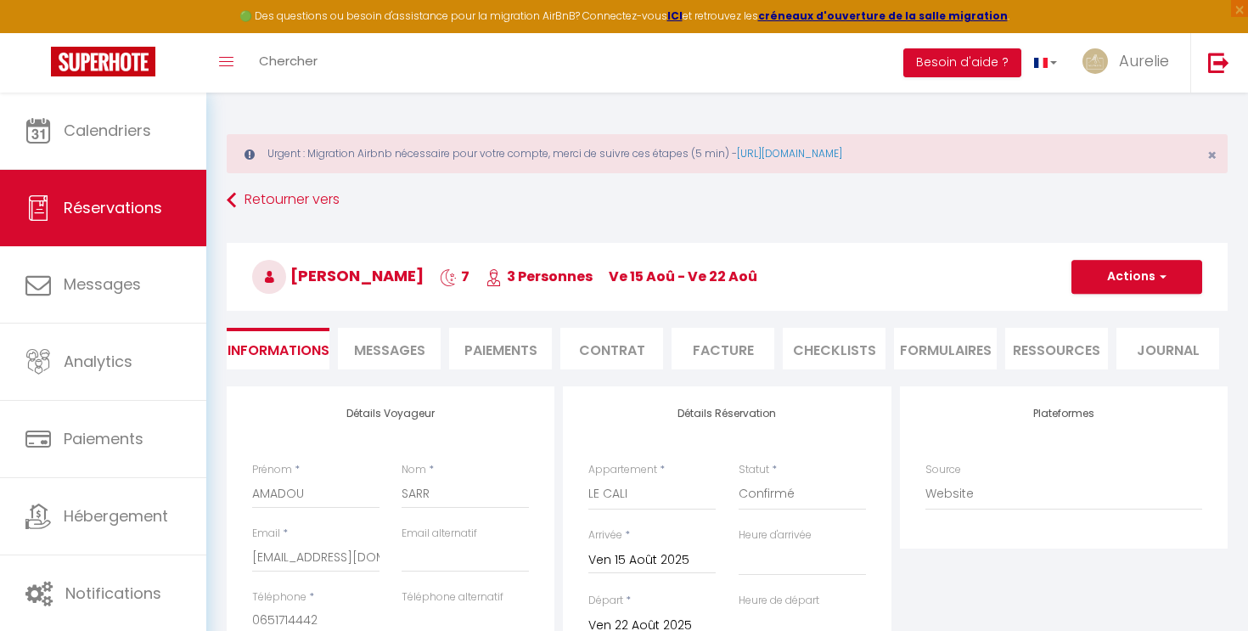
checkbox input "false"
select select
checkbox input "false"
select select
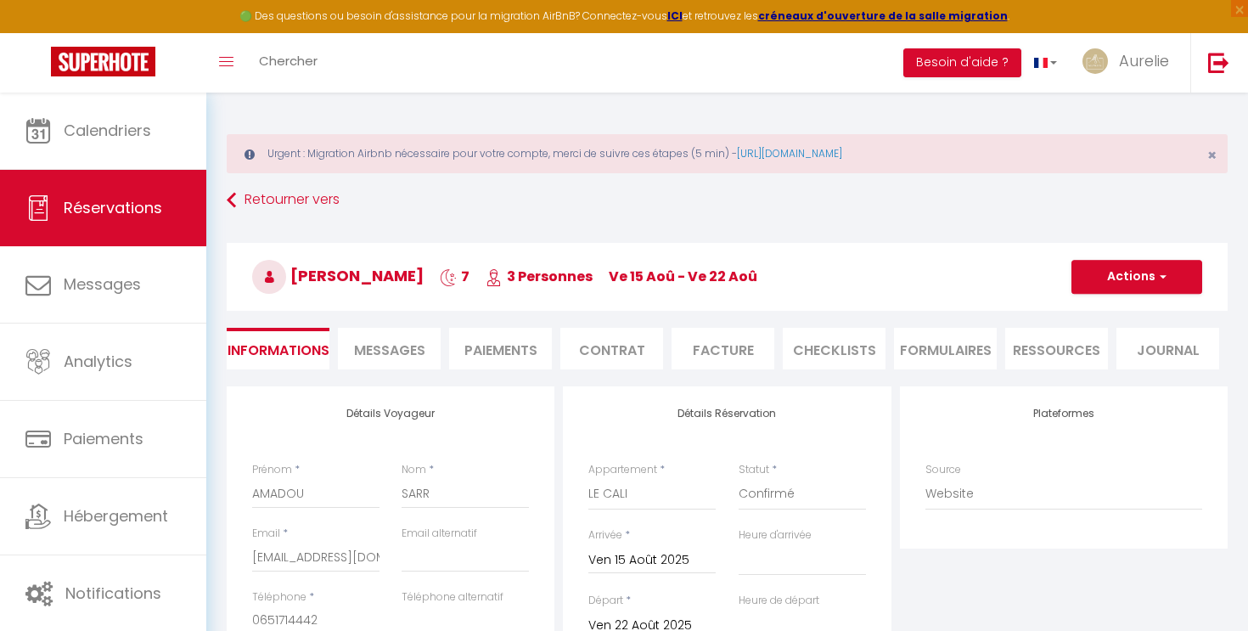
select select
checkbox input "false"
select select
checkbox input "false"
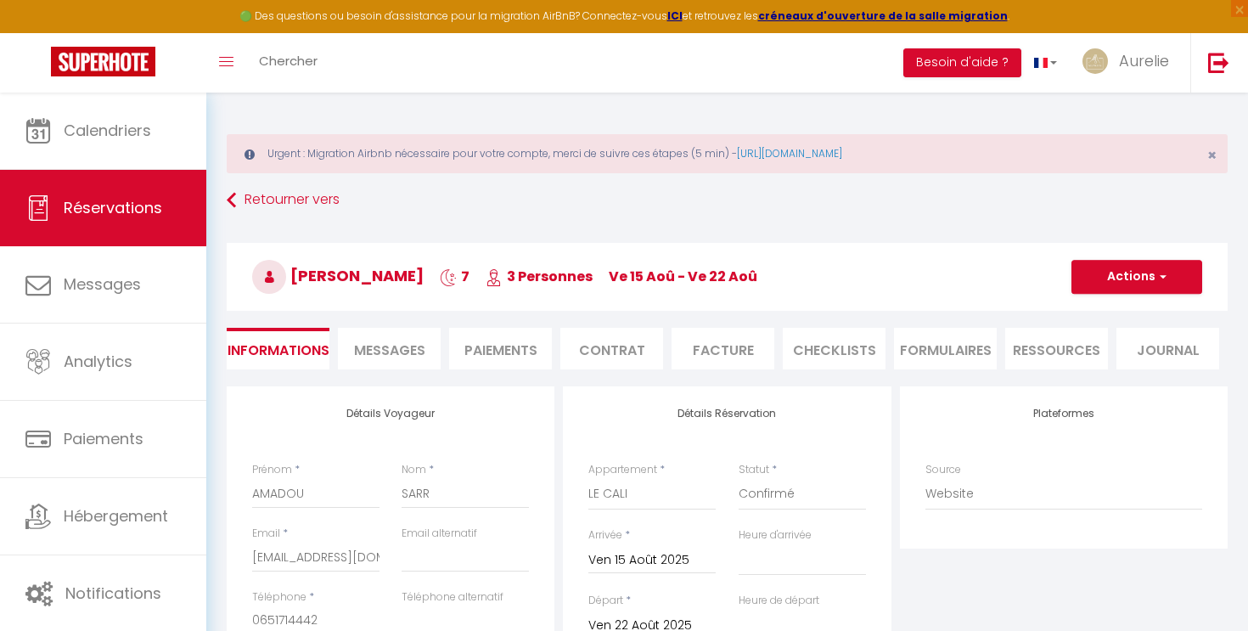
select select
checkbox input "false"
select select
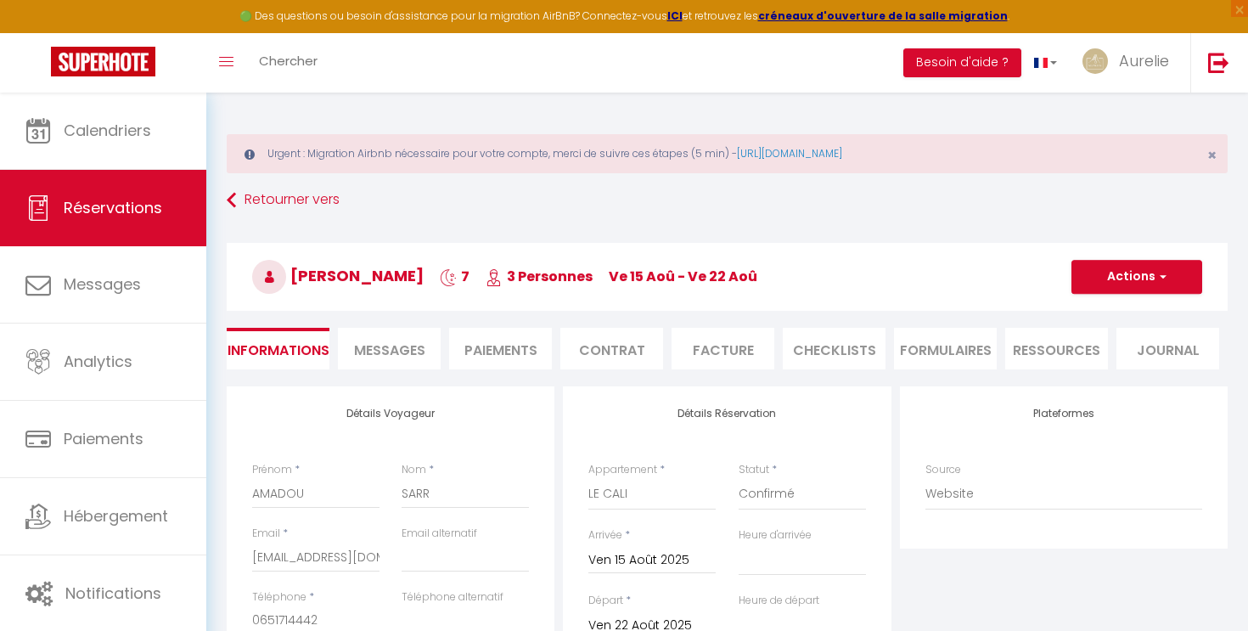
checkbox input "false"
select select
checkbox input "false"
select select
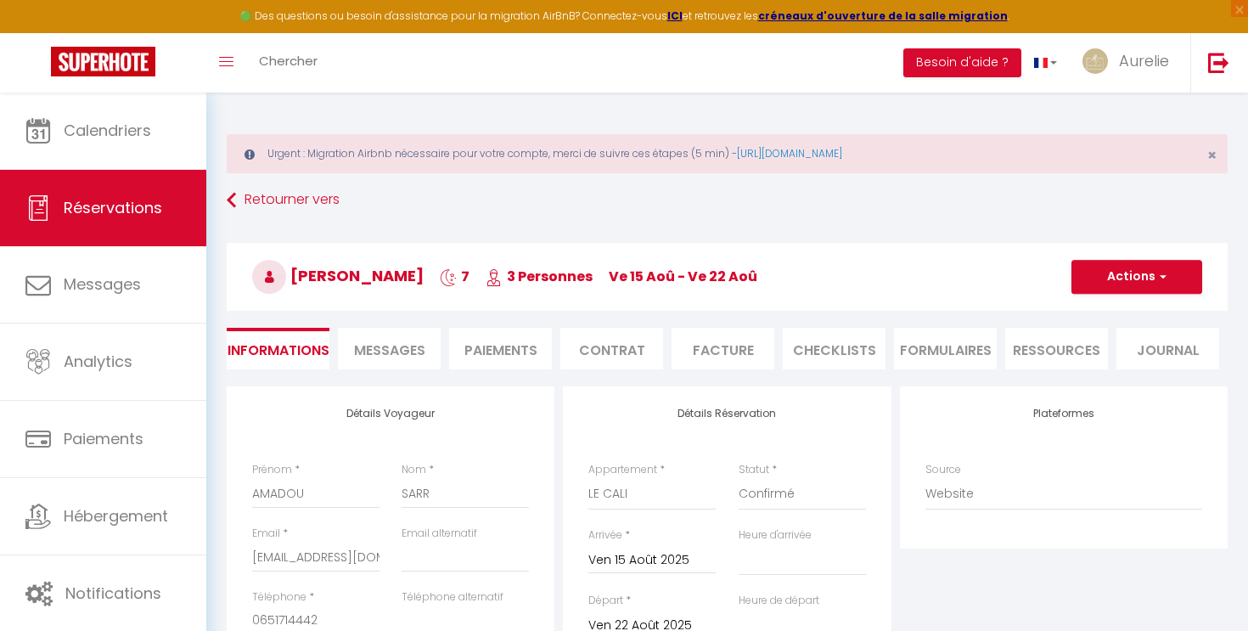
select select
checkbox input "false"
select select
checkbox input "false"
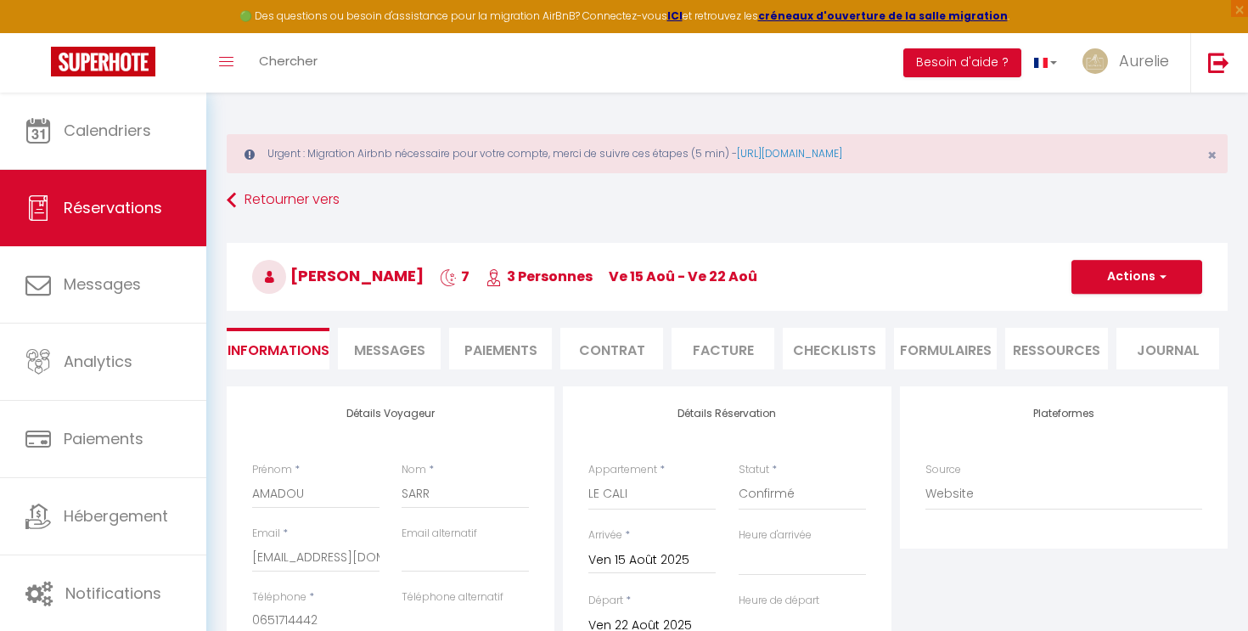
select select
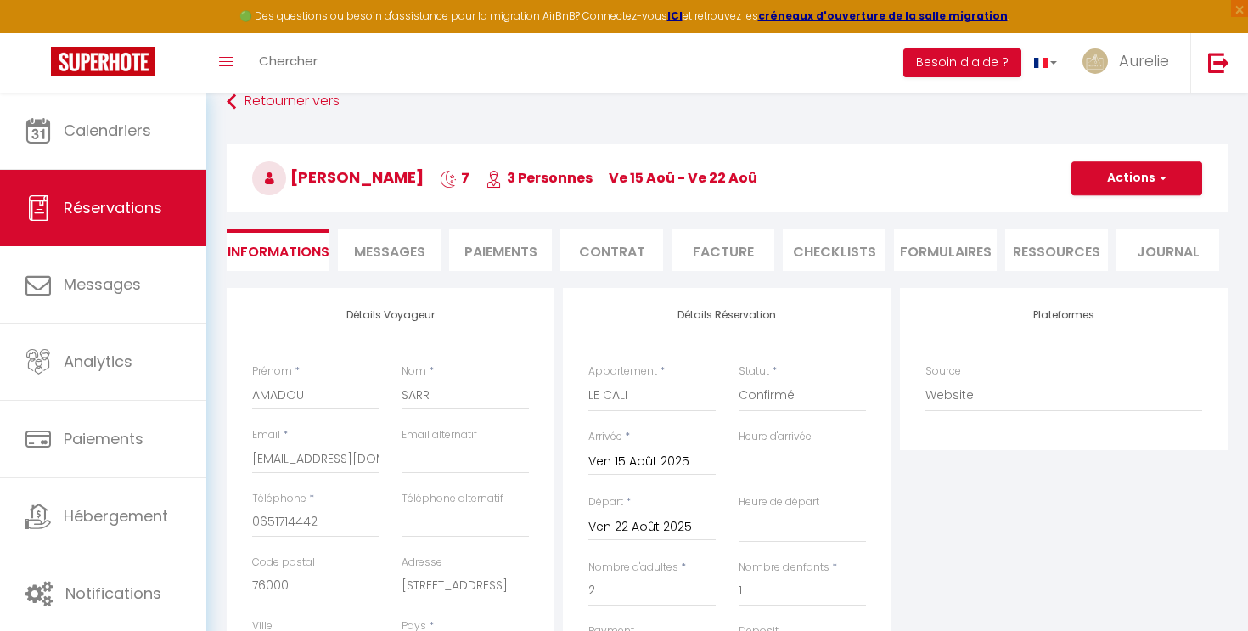
scroll to position [99, 0]
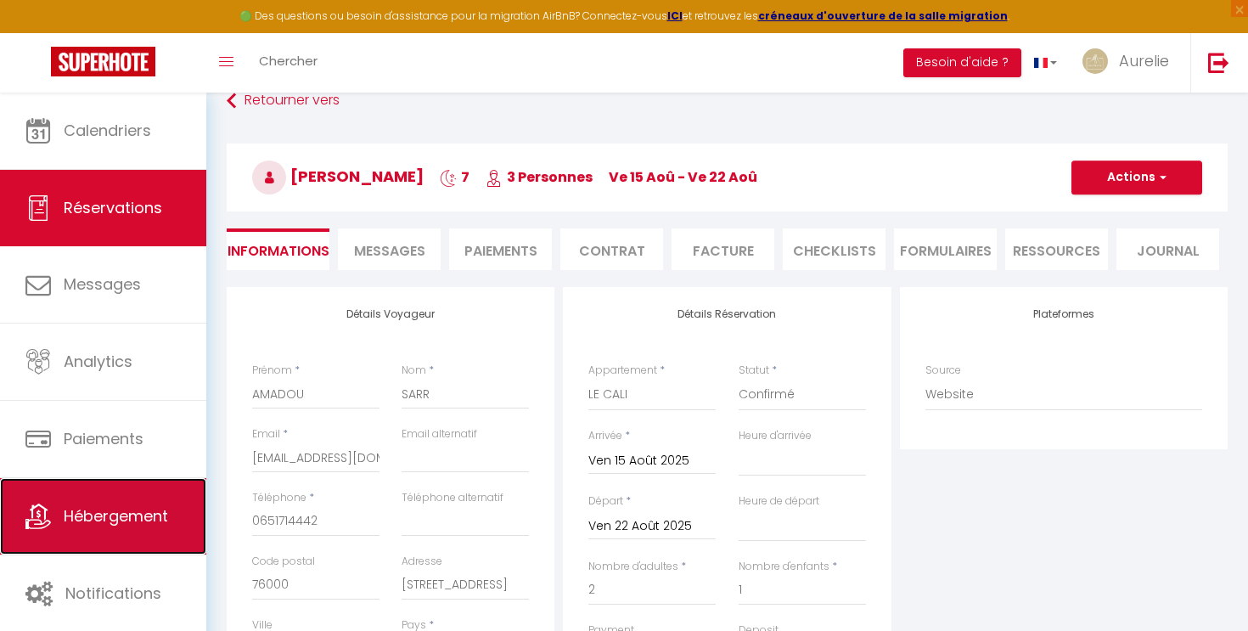
click at [130, 526] on span "Hébergement" at bounding box center [116, 515] width 104 height 21
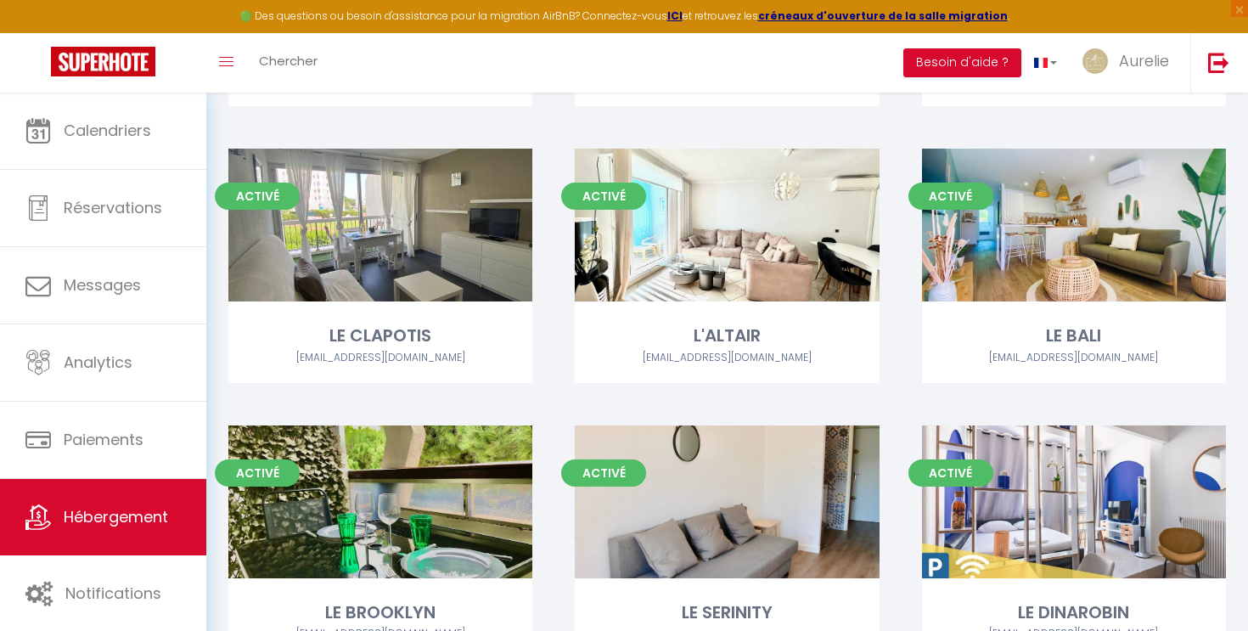
scroll to position [695, 0]
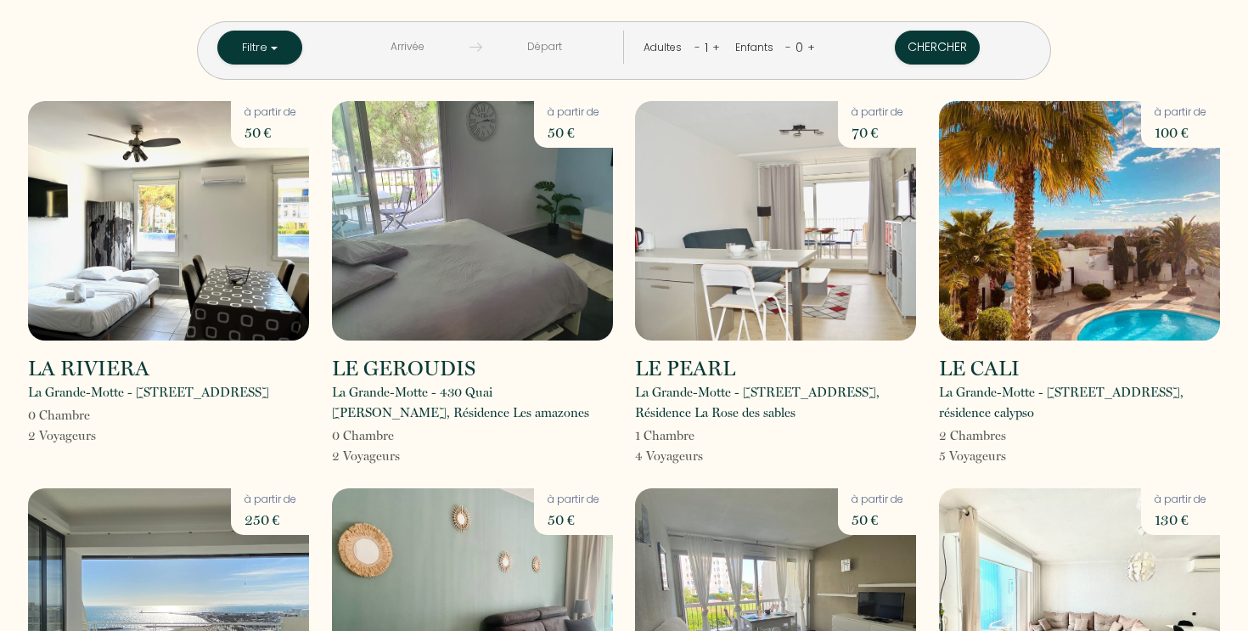
click at [992, 386] on p "La Grande-Motte - 62 impasse du couchant, résidence calypso" at bounding box center [1079, 402] width 281 height 41
click at [1010, 276] on img at bounding box center [1079, 220] width 281 height 239
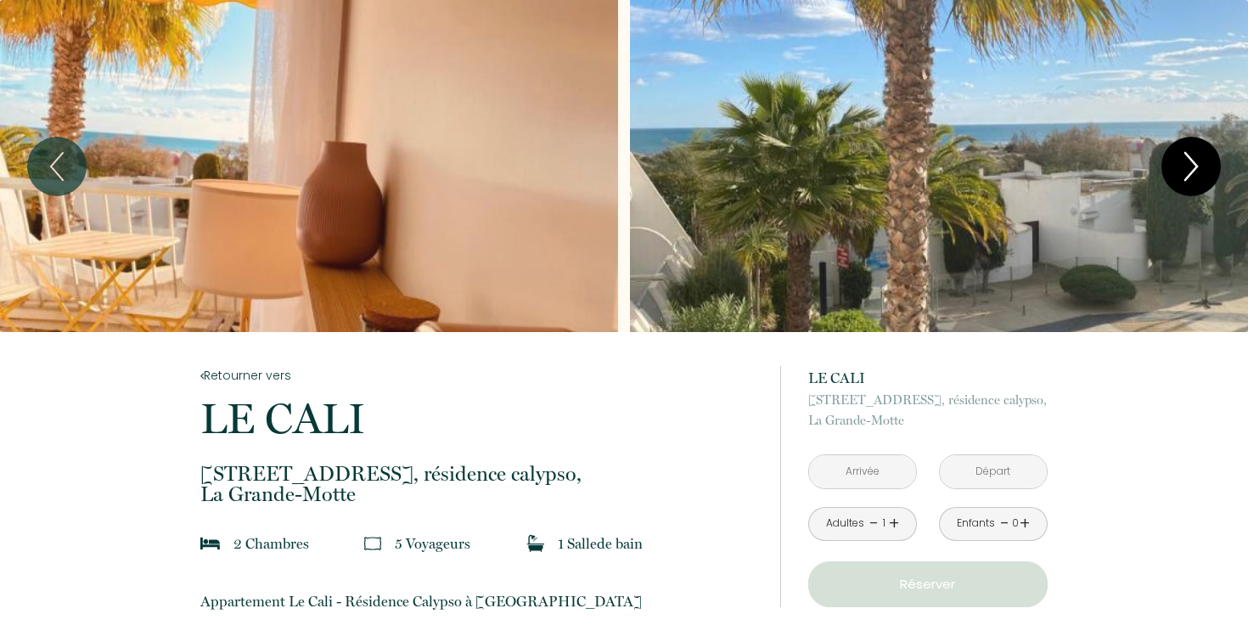
click at [1184, 155] on icon "Next" at bounding box center [1192, 166] width 36 height 51
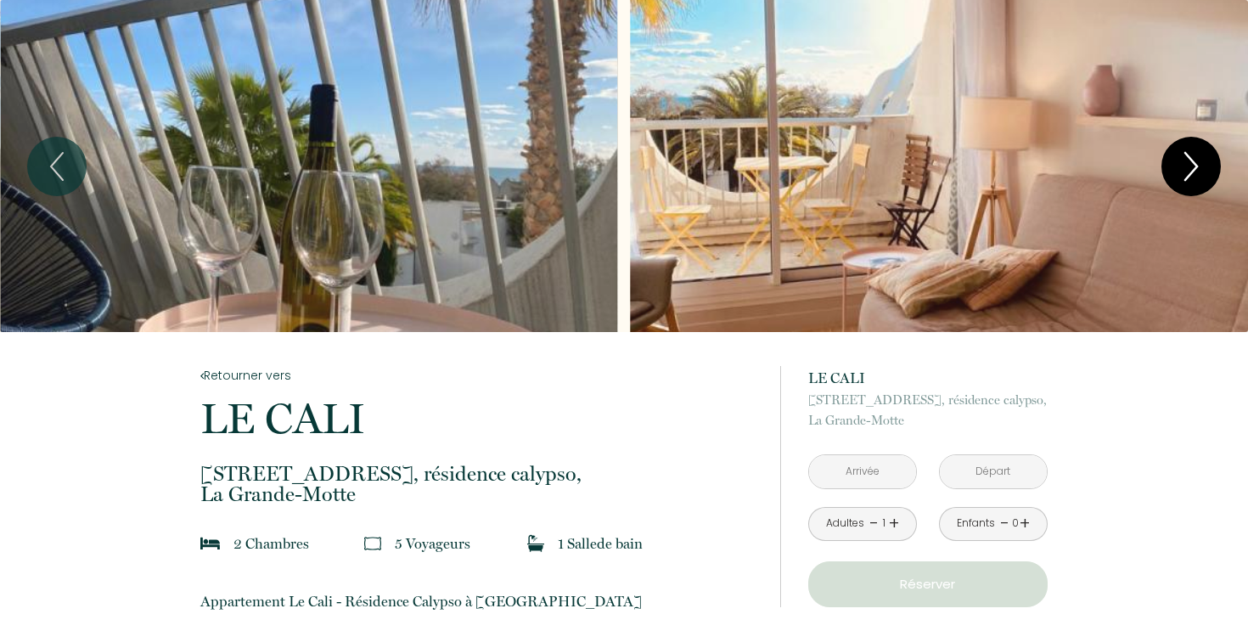
click at [1184, 155] on icon "Next" at bounding box center [1192, 166] width 36 height 51
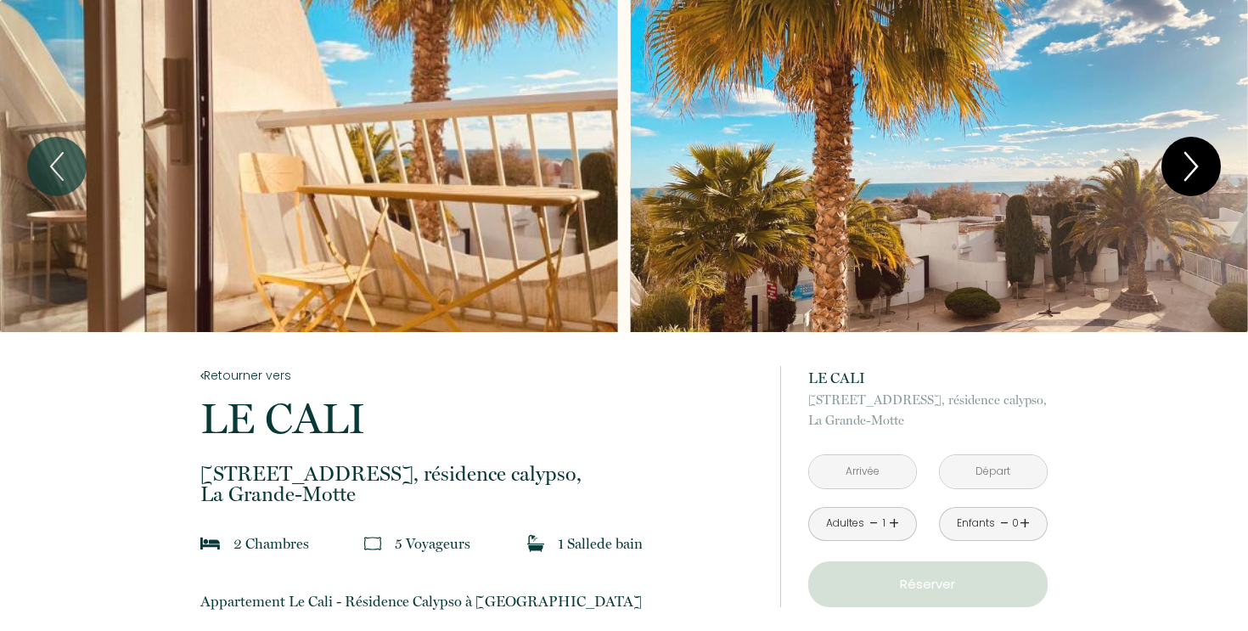
click at [1184, 155] on icon "Next" at bounding box center [1192, 166] width 36 height 51
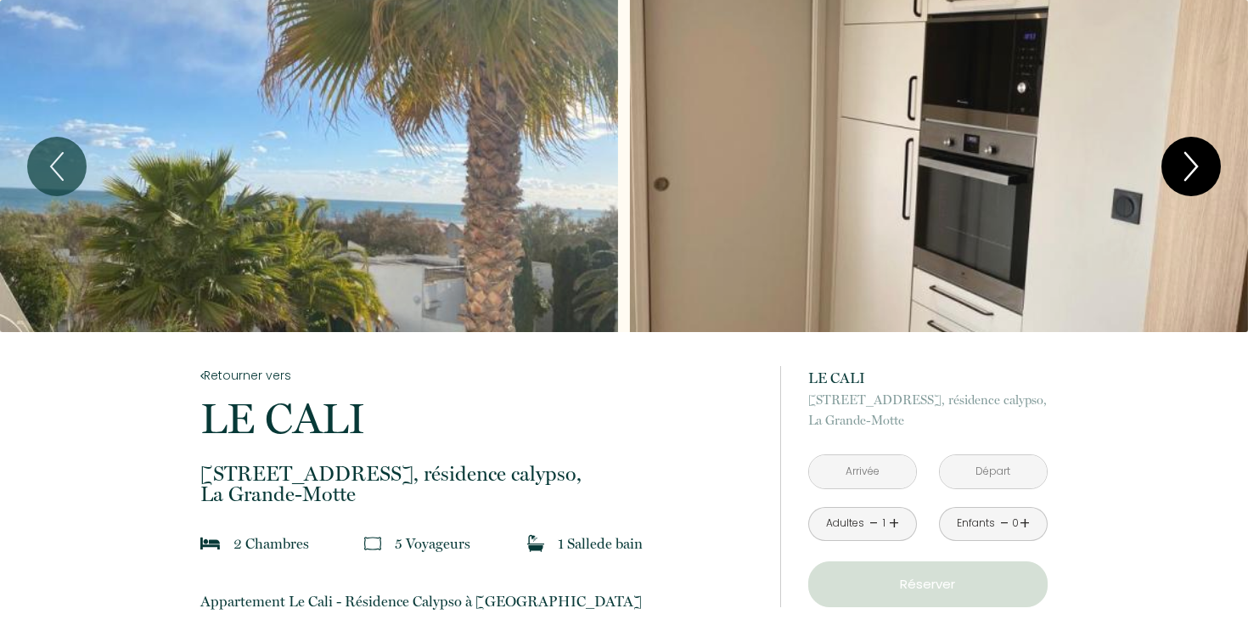
click at [1184, 155] on icon "Next" at bounding box center [1192, 166] width 36 height 51
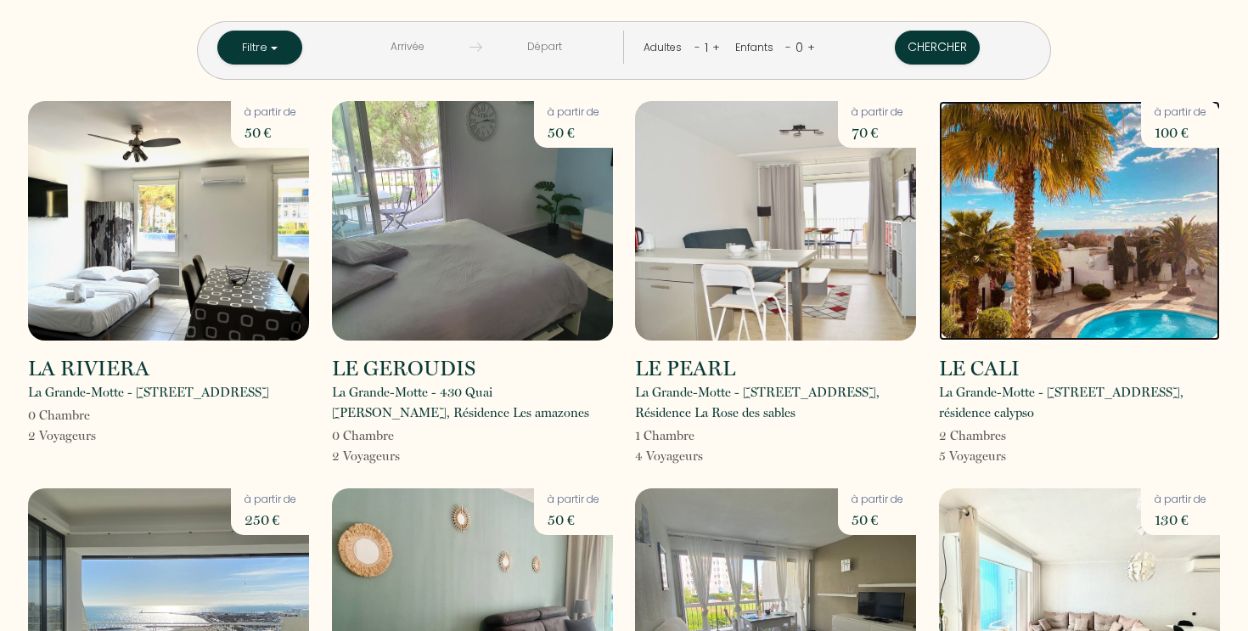
click at [1039, 301] on img at bounding box center [1079, 220] width 281 height 239
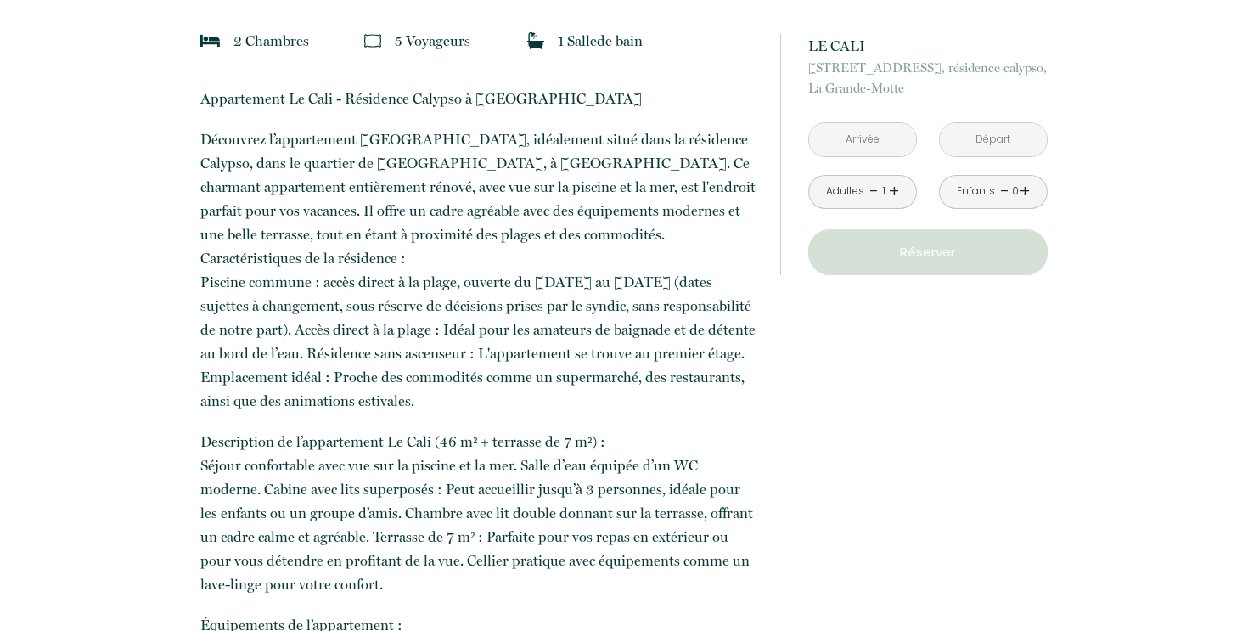
scroll to position [499, 0]
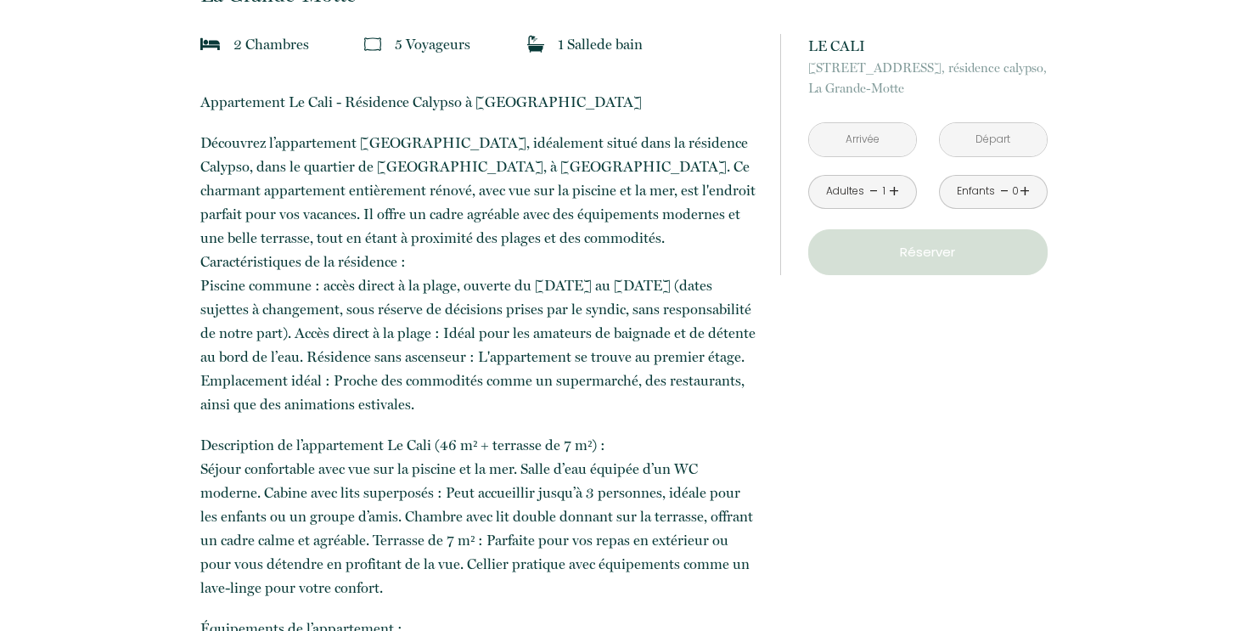
drag, startPoint x: 201, startPoint y: 283, endPoint x: 456, endPoint y: 395, distance: 278.3
click at [456, 395] on p "Découvrez l’appartement [GEOGRAPHIC_DATA], idéalement situé dans la résidence C…" at bounding box center [478, 273] width 557 height 285
copy p "Piscine commune : accès direct à la plage, ouverte du [DATE] au [DATE] (dates s…"
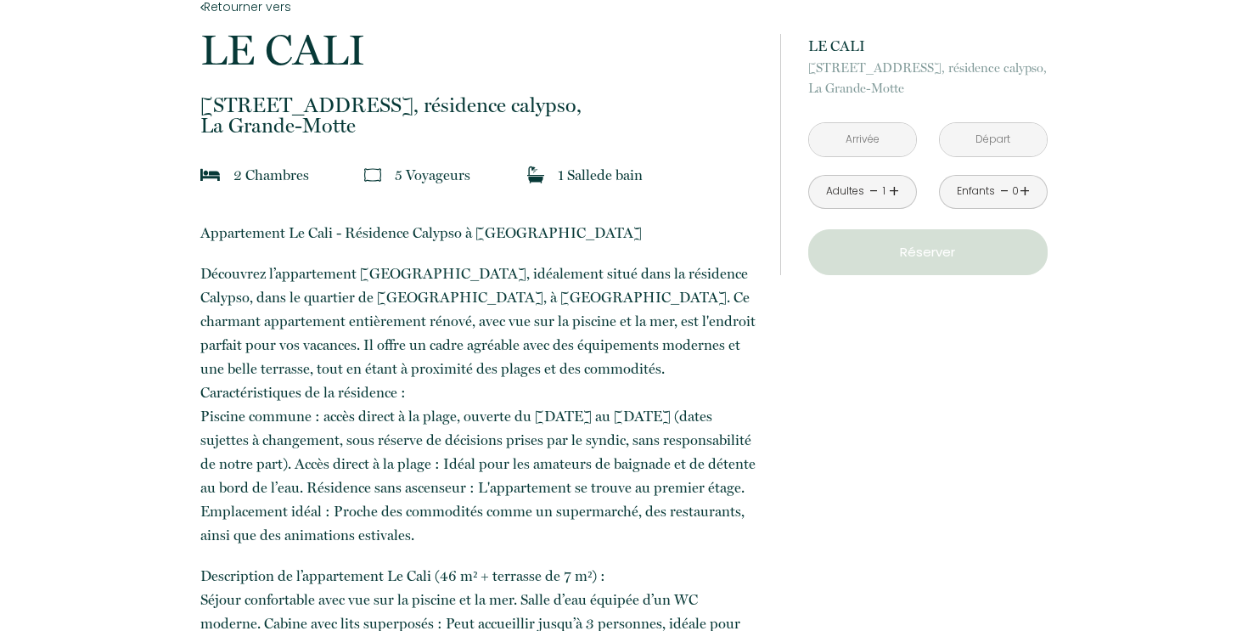
scroll to position [366, 0]
